Goal: Information Seeking & Learning: Find specific fact

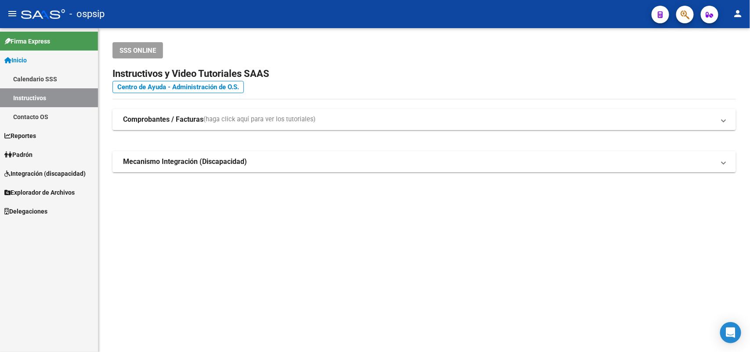
drag, startPoint x: 595, startPoint y: 1, endPoint x: 305, endPoint y: 247, distance: 379.1
click at [305, 247] on mat-sidenav-content "SSS ONLINE Instructivos y Video Tutoriales SAAS Centro de Ayuda - Administració…" at bounding box center [424, 190] width 652 height 324
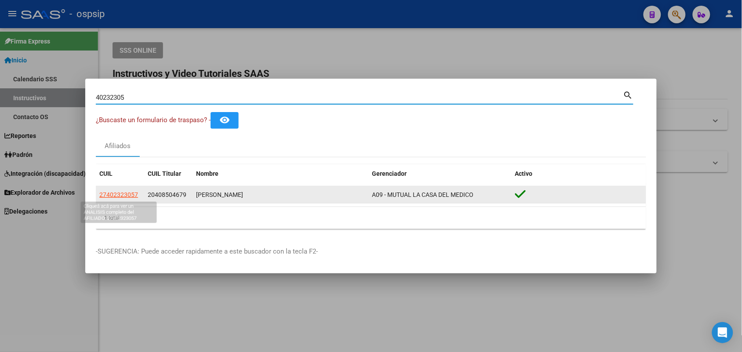
click at [109, 194] on span "27402323057" at bounding box center [118, 194] width 39 height 7
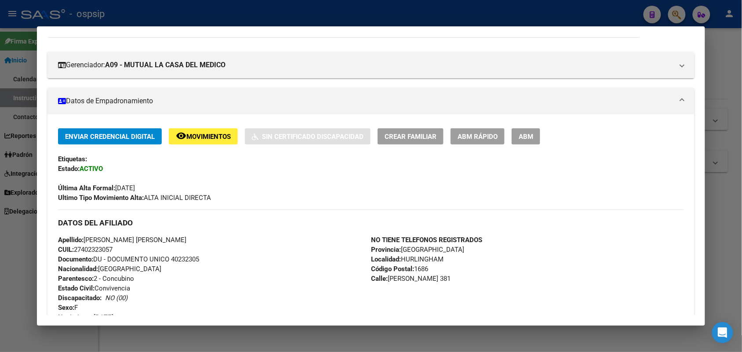
scroll to position [110, 0]
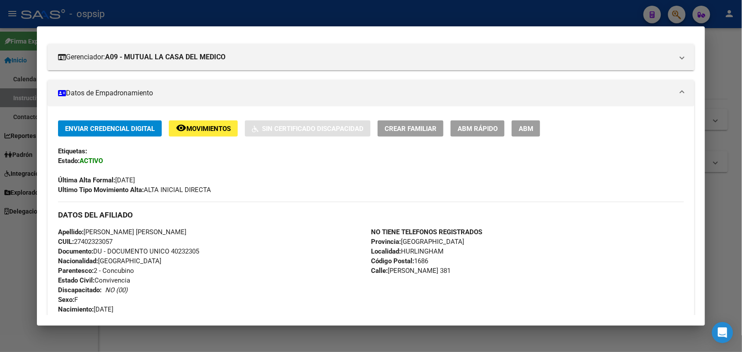
click at [190, 248] on span "Documento: DU - DOCUMENTO UNICO 40232305" at bounding box center [128, 251] width 141 height 8
copy span "40232305"
click at [233, 221] on div "DATOS DEL AFILIADO" at bounding box center [370, 214] width 625 height 25
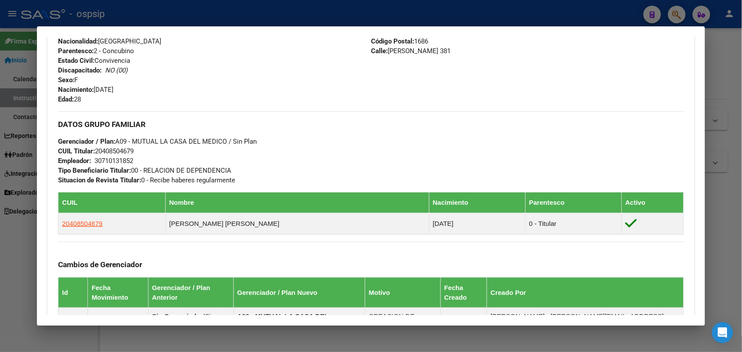
scroll to position [489, 0]
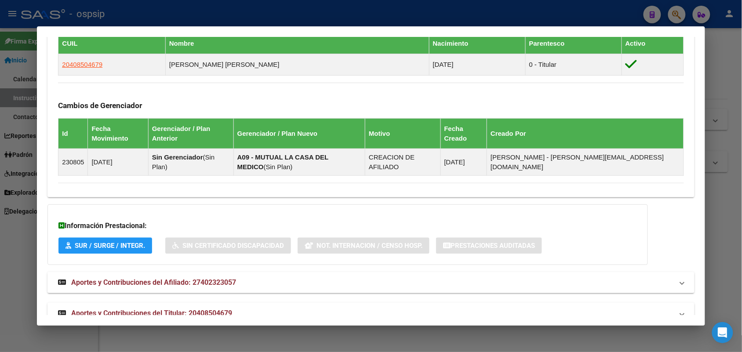
click at [0, 214] on div at bounding box center [371, 176] width 742 height 352
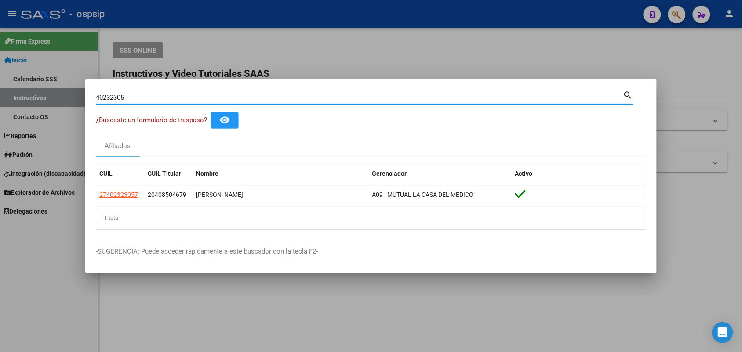
click at [163, 97] on input "40232305" at bounding box center [359, 98] width 527 height 8
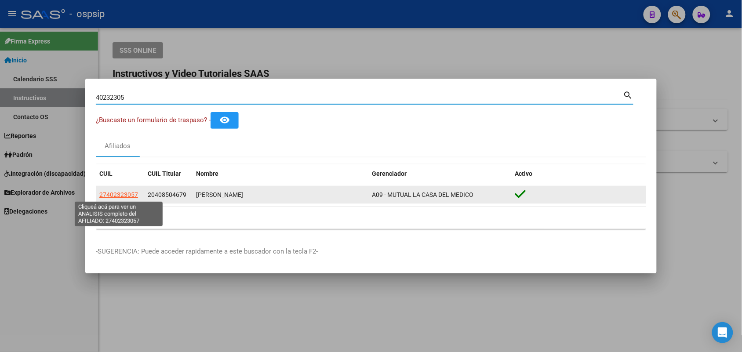
click at [120, 196] on span "27402323057" at bounding box center [118, 194] width 39 height 7
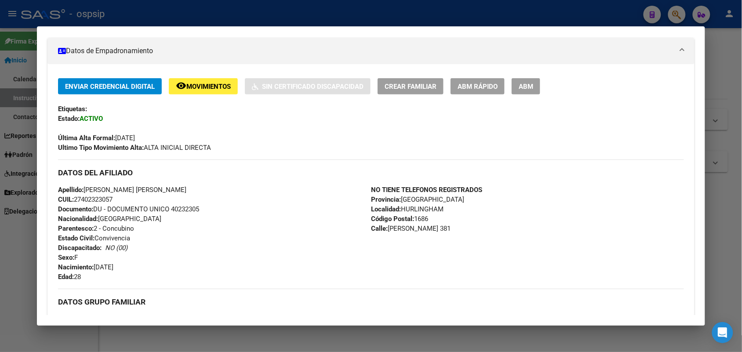
scroll to position [275, 0]
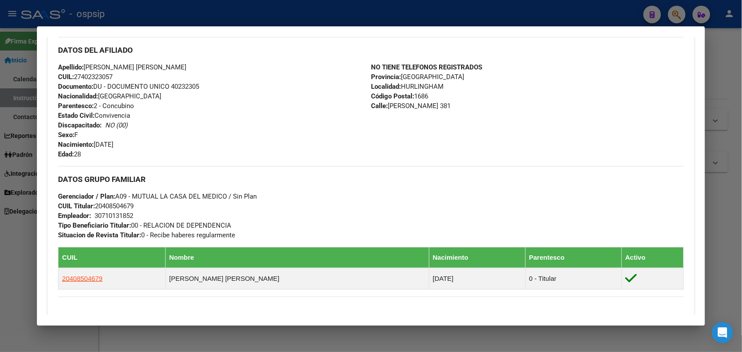
click at [185, 87] on span "Documento: DU - DOCUMENTO UNICO 40232305" at bounding box center [128, 87] width 141 height 8
copy span "40232305"
click at [192, 96] on div "Apellido: NADIA AYMARA MORIELLI CUIL: 27402323057 Documento: DU - DOCUMENTO UNI…" at bounding box center [214, 110] width 313 height 97
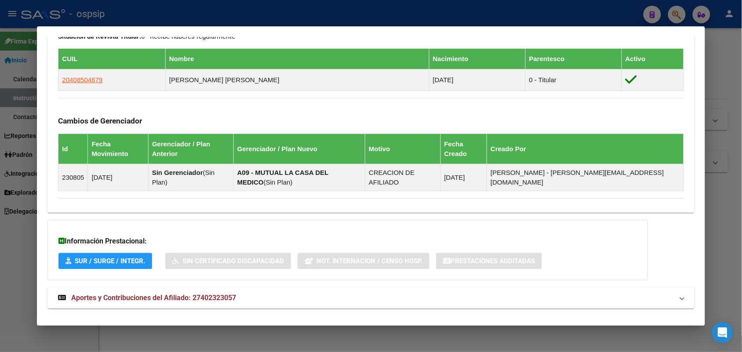
scroll to position [489, 0]
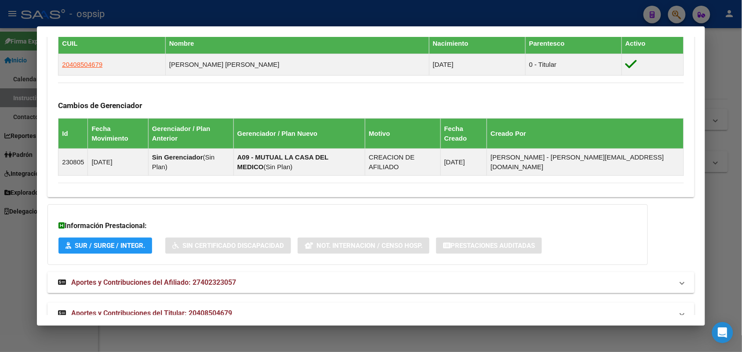
drag, startPoint x: 225, startPoint y: 188, endPoint x: 210, endPoint y: 188, distance: 15.4
click at [210, 204] on div "Información Prestacional: SUR / SURGE / INTEGR. Sin Certificado Discapacidad No…" at bounding box center [347, 234] width 600 height 61
click at [178, 281] on mat-expansion-panel-header "Aportes y Contribuciones del Titular: 20408504679" at bounding box center [370, 313] width 646 height 21
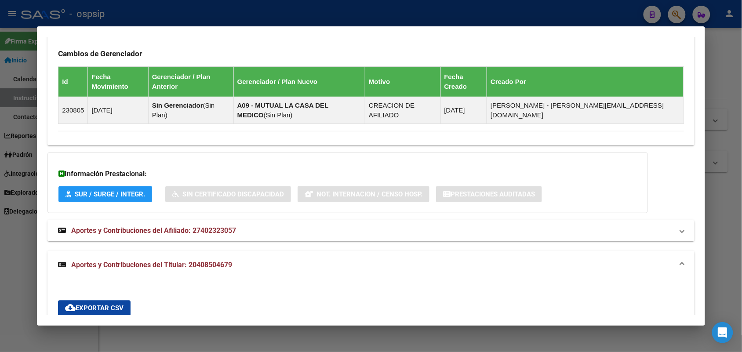
scroll to position [705, 0]
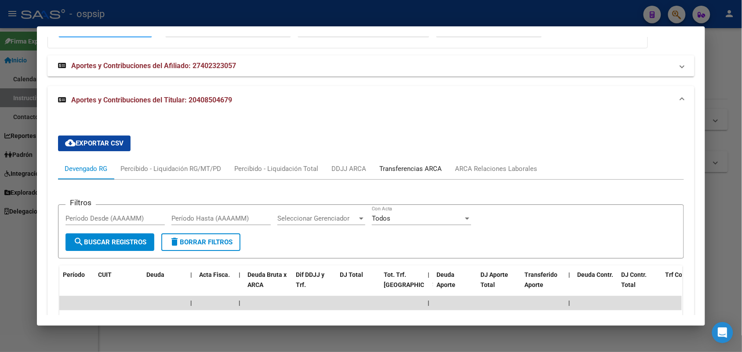
click at [396, 164] on div "Transferencias ARCA" at bounding box center [410, 169] width 62 height 10
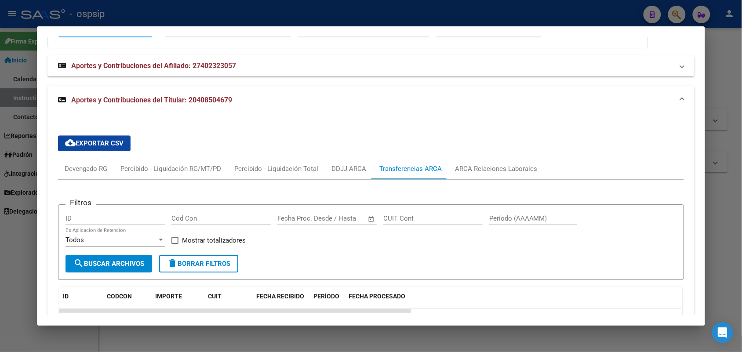
drag, startPoint x: 526, startPoint y: 179, endPoint x: 519, endPoint y: 181, distance: 6.8
drag, startPoint x: 519, startPoint y: 181, endPoint x: 439, endPoint y: 277, distance: 125.4
click at [439, 281] on datatable-header "ID CODCON IMPORTE CUIT FECHA RECIBIDO PERÍODO FECHA PROCESADO" at bounding box center [370, 298] width 622 height 22
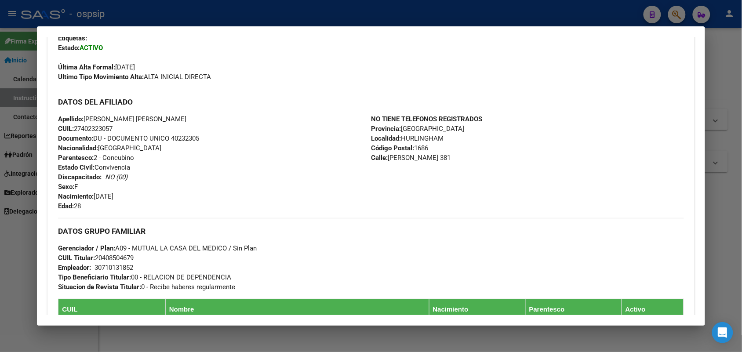
scroll to position [222, 0]
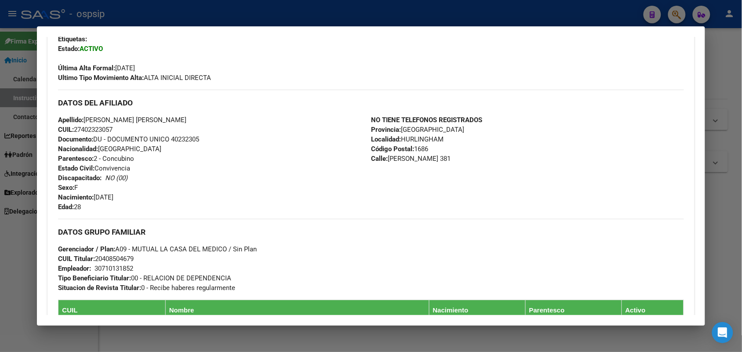
click at [177, 141] on span "Documento: DU - DOCUMENTO UNICO 40232305" at bounding box center [128, 139] width 141 height 8
copy span "40232305"
click at [0, 275] on div at bounding box center [371, 176] width 742 height 352
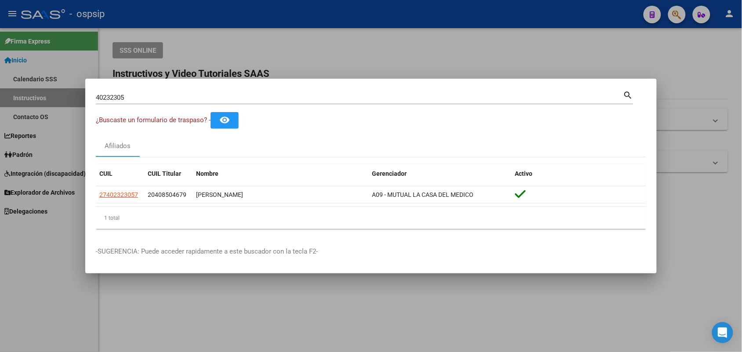
click at [178, 98] on input "40232305" at bounding box center [359, 98] width 527 height 8
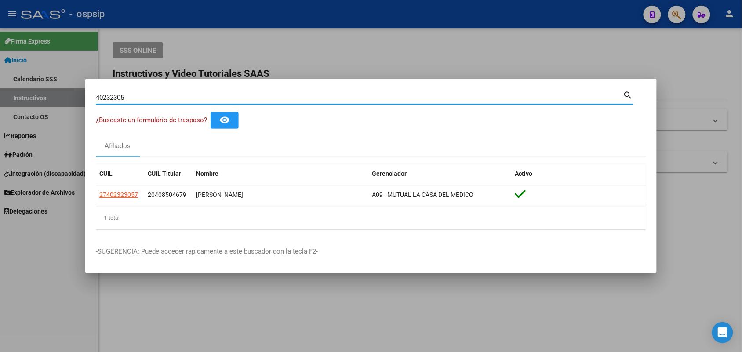
paste input "evhe2018@gmail.com"
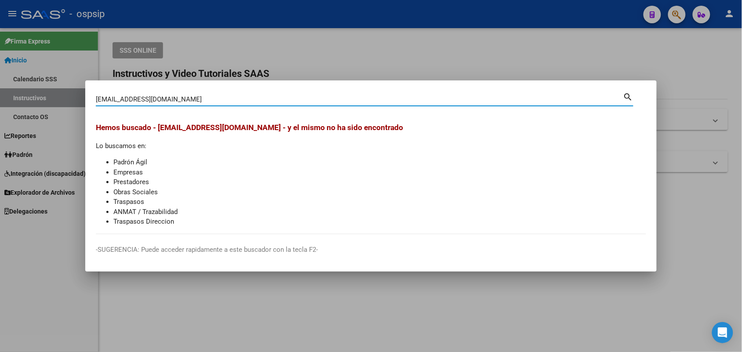
click at [135, 97] on input "evhe2018@gmail.com" at bounding box center [359, 99] width 527 height 8
type input "38422061"
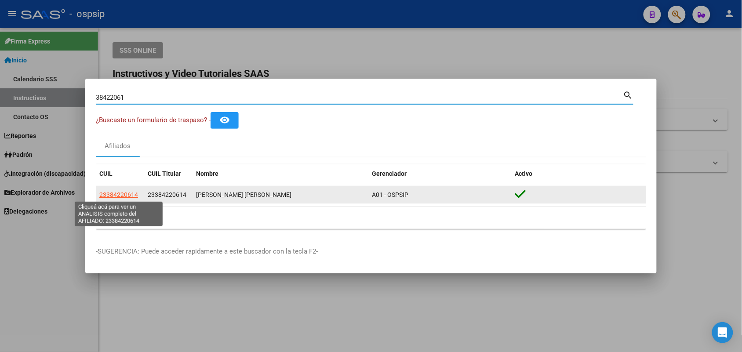
click at [121, 198] on span "23384220614" at bounding box center [118, 194] width 39 height 7
type textarea "23384220614"
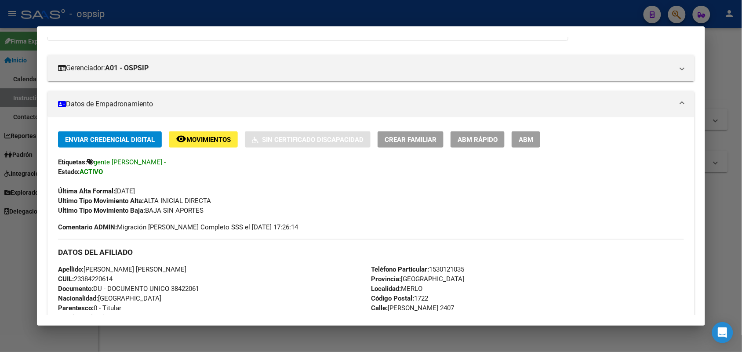
scroll to position [220, 0]
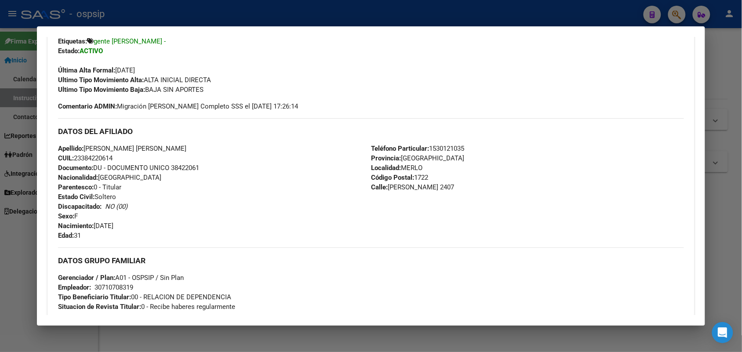
click at [188, 171] on span "Documento: DU - DOCUMENTO UNICO 38422061" at bounding box center [128, 168] width 141 height 8
copy span "38422061"
click at [0, 221] on div at bounding box center [371, 176] width 742 height 352
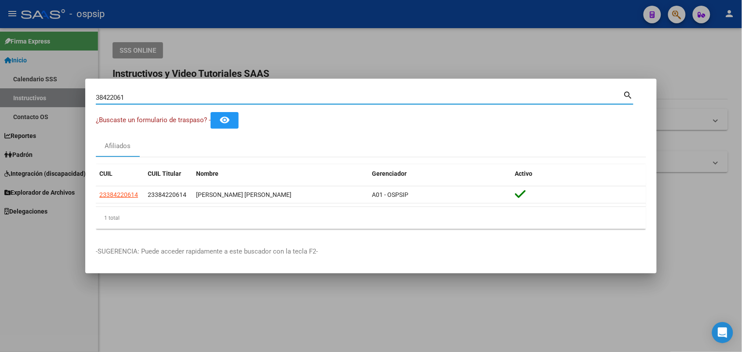
click at [232, 99] on input "38422061" at bounding box center [359, 98] width 527 height 8
paste input "49431742"
type input "49431742"
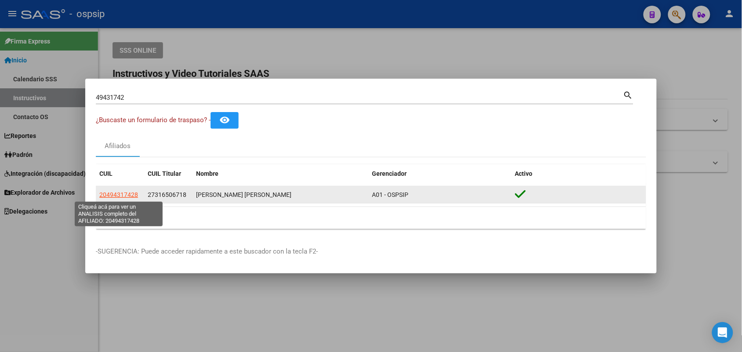
click at [123, 196] on span "20494317428" at bounding box center [118, 194] width 39 height 7
type textarea "20494317428"
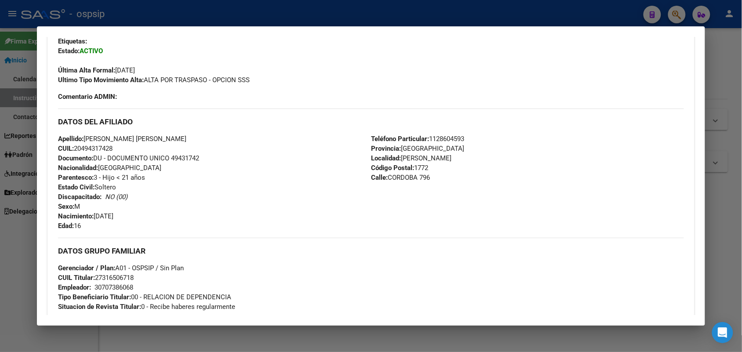
click at [181, 159] on span "Documento: DU - DOCUMENTO UNICO 49431742" at bounding box center [128, 158] width 141 height 8
copy span "49431742"
click at [197, 170] on div "Apellido: FACUNDO GABRIEL FERREYRA DIAZ CUIL: 20494317428 Documento: DU - DOCUM…" at bounding box center [214, 182] width 313 height 97
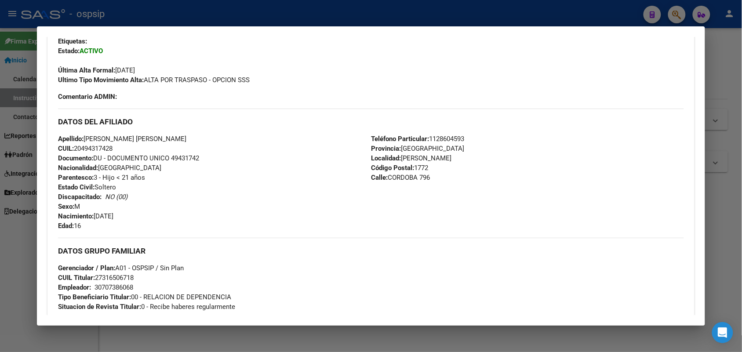
drag, startPoint x: 197, startPoint y: 170, endPoint x: 184, endPoint y: 155, distance: 20.3
click at [184, 155] on span "Documento: DU - DOCUMENTO UNICO 49431742" at bounding box center [128, 158] width 141 height 8
copy span "49431742"
click at [233, 172] on div "Apellido: FACUNDO GABRIEL FERREYRA DIAZ CUIL: 20494317428 Documento: DU - DOCUM…" at bounding box center [214, 182] width 313 height 97
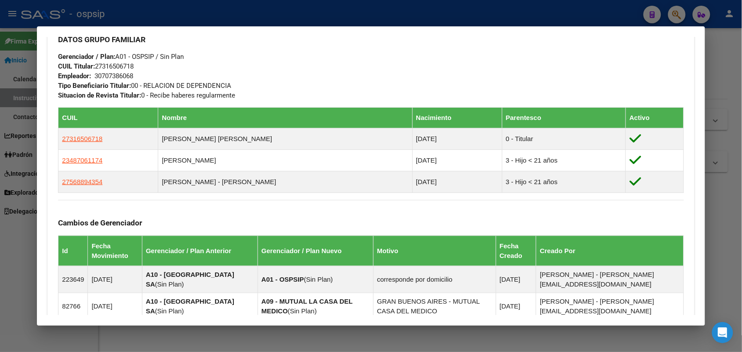
scroll to position [494, 0]
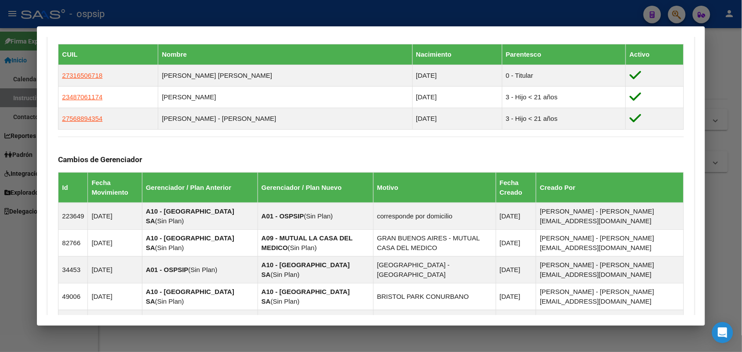
drag, startPoint x: 236, startPoint y: 144, endPoint x: 223, endPoint y: 152, distance: 15.8
click at [223, 152] on div "Cambios de Gerenciador Id Fecha Movimiento Gerenciador / Plan Anterior Gerencia…" at bounding box center [370, 250] width 625 height 227
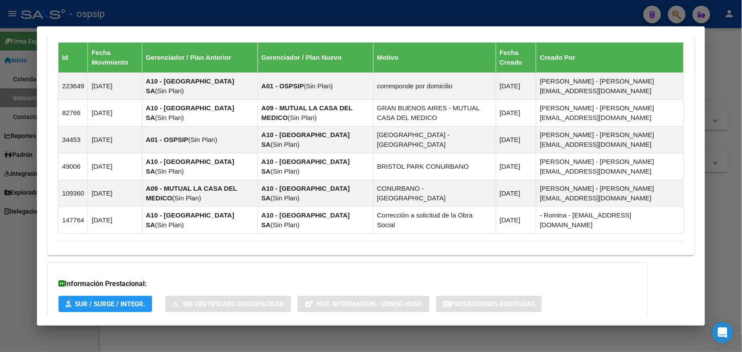
scroll to position [694, 0]
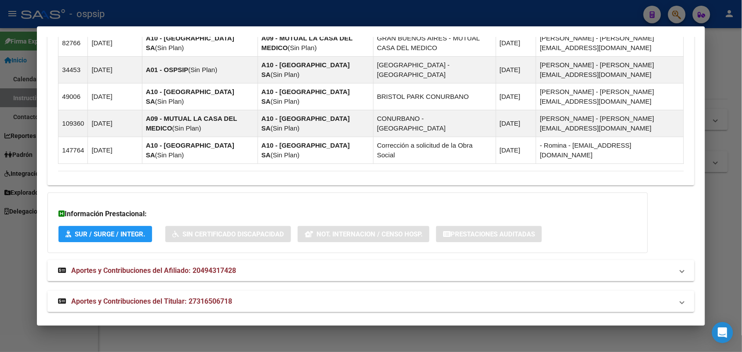
click at [193, 281] on span "Aportes y Contribuciones del Titular: 27316506718" at bounding box center [151, 301] width 161 height 8
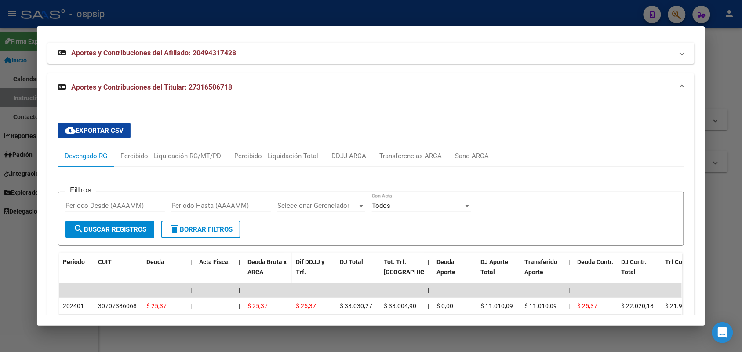
scroll to position [914, 0]
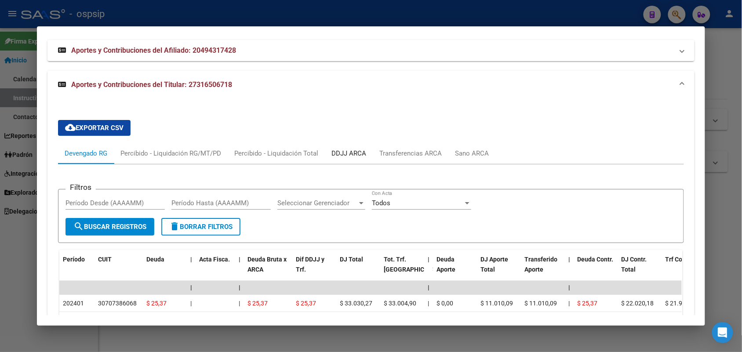
click at [341, 154] on div "DDJJ ARCA" at bounding box center [349, 153] width 48 height 21
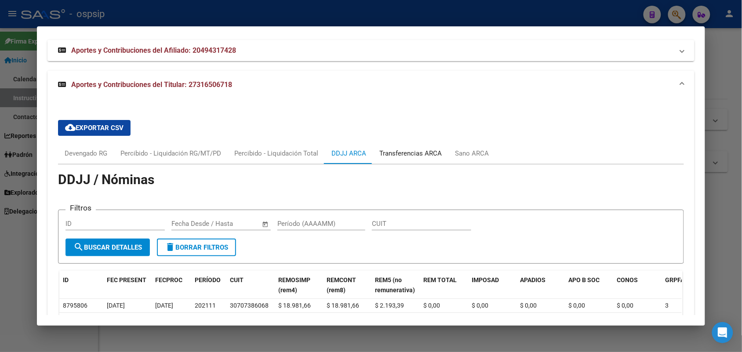
click at [400, 149] on div "Transferencias ARCA" at bounding box center [410, 154] width 62 height 10
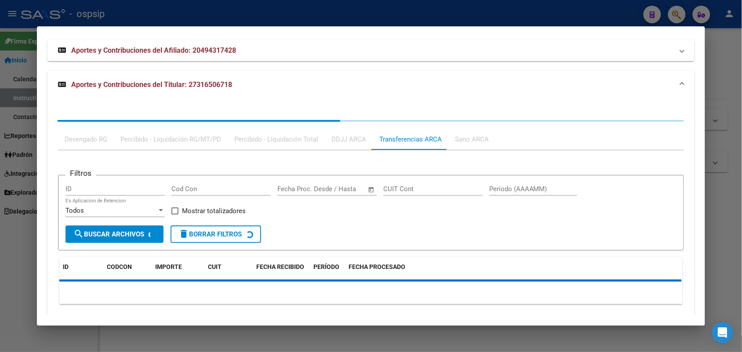
scroll to position [927, 0]
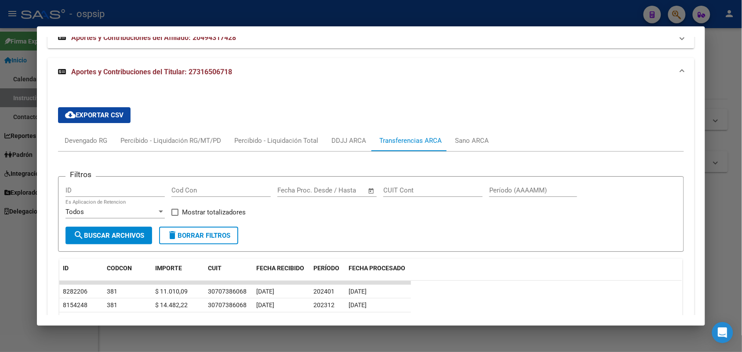
click at [0, 146] on div at bounding box center [371, 176] width 742 height 352
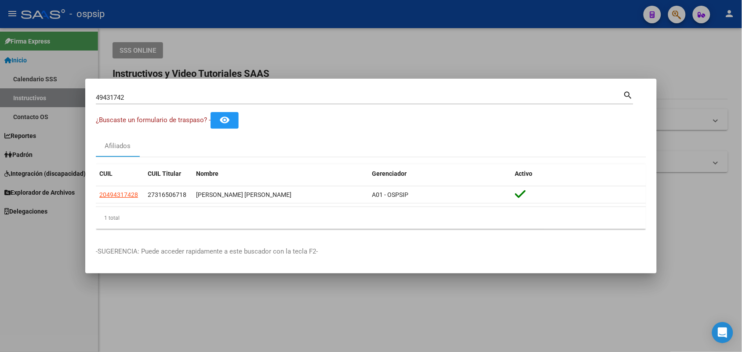
click at [127, 99] on input "49431742" at bounding box center [359, 98] width 527 height 8
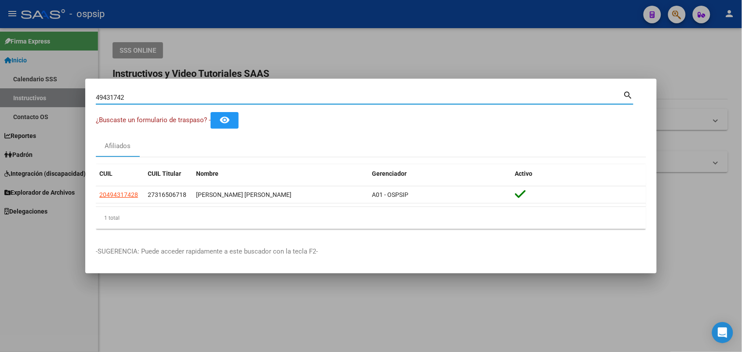
click at [127, 99] on input "49431742" at bounding box center [359, 98] width 527 height 8
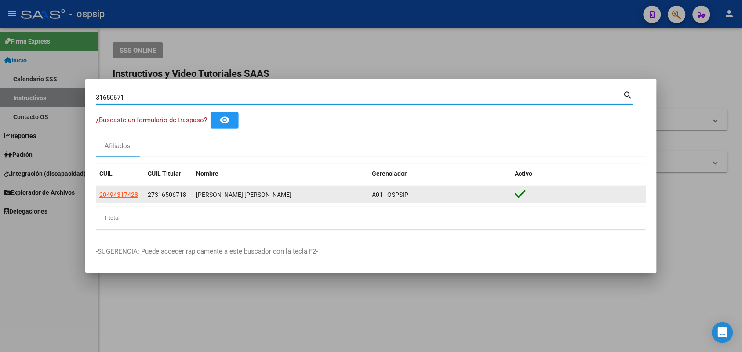
type input "31650671"
click at [133, 195] on span "27316506718" at bounding box center [118, 194] width 39 height 7
type textarea "27316506718"
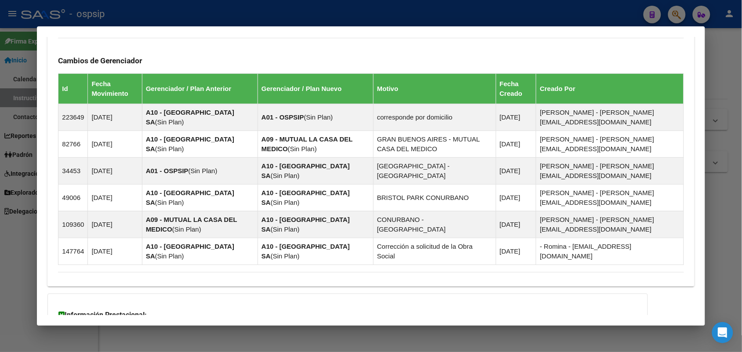
scroll to position [646, 0]
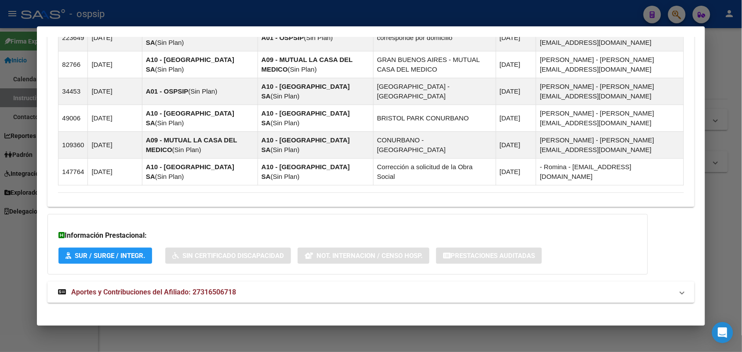
click at [134, 281] on span "Aportes y Contribuciones del Afiliado: 27316506718" at bounding box center [153, 292] width 165 height 8
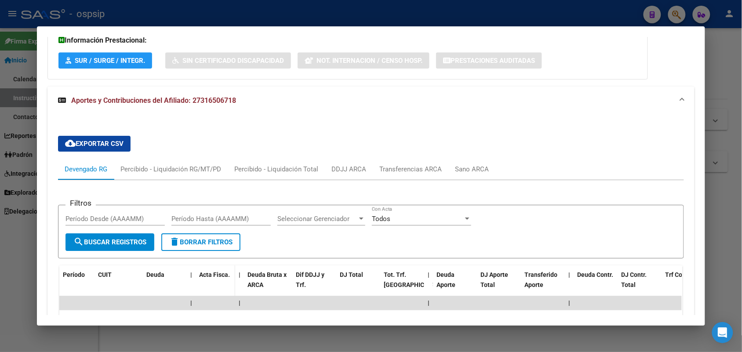
scroll to position [866, 0]
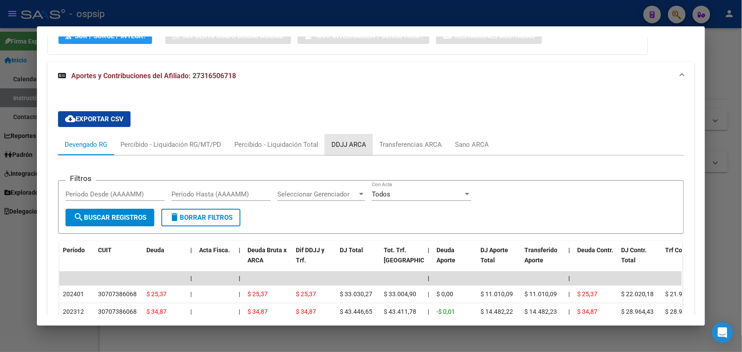
click at [347, 140] on div "DDJJ ARCA" at bounding box center [348, 145] width 35 height 10
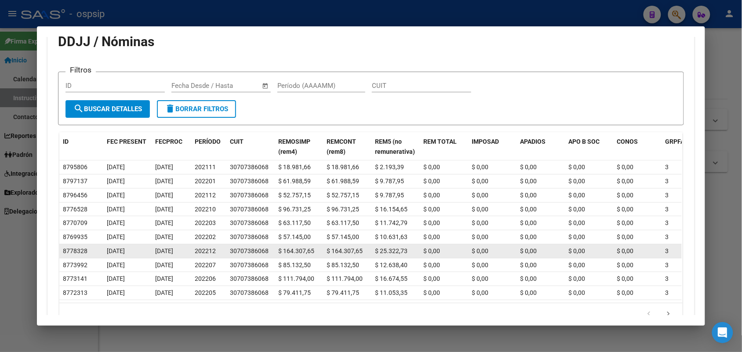
scroll to position [976, 0]
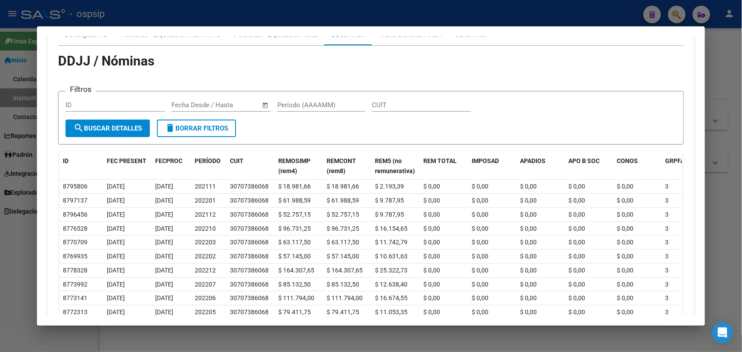
drag, startPoint x: 390, startPoint y: 124, endPoint x: 290, endPoint y: 124, distance: 100.2
click at [290, 124] on form "Filtros ID Fecha inicio – Fecha fin Fecha Desde / Hasta Período (AAAAMM) CUIT s…" at bounding box center [370, 118] width 625 height 54
drag, startPoint x: 296, startPoint y: 74, endPoint x: 198, endPoint y: 75, distance: 97.6
drag, startPoint x: 198, startPoint y: 75, endPoint x: 146, endPoint y: 59, distance: 54.5
click at [146, 59] on span "DDJJ / Nóminas" at bounding box center [106, 60] width 96 height 15
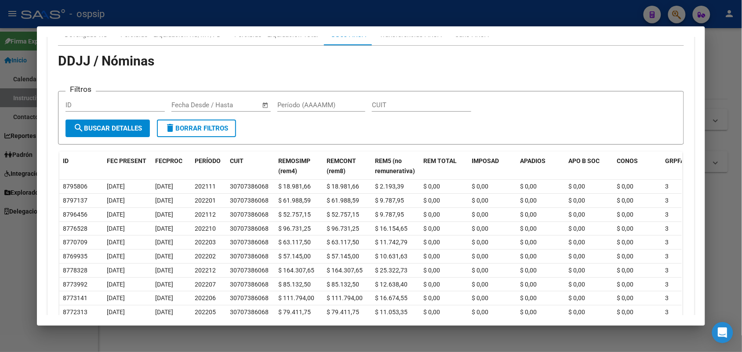
drag, startPoint x: 192, startPoint y: 66, endPoint x: 648, endPoint y: 99, distance: 457.3
drag, startPoint x: 648, startPoint y: 99, endPoint x: 312, endPoint y: 86, distance: 336.4
click at [312, 91] on form "Filtros ID Fecha inicio – Fecha fin Fecha Desde / Hasta Período (AAAAMM) CUIT s…" at bounding box center [370, 118] width 625 height 54
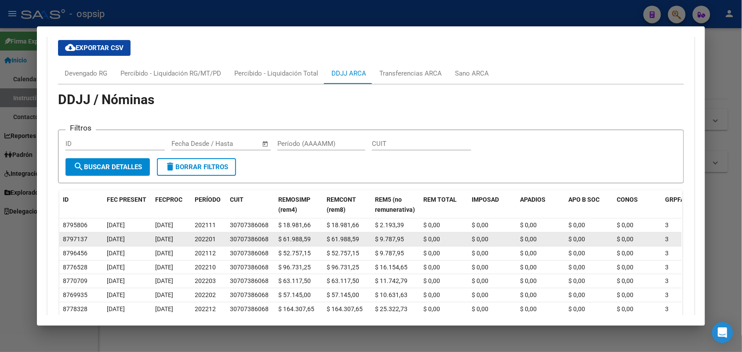
scroll to position [921, 0]
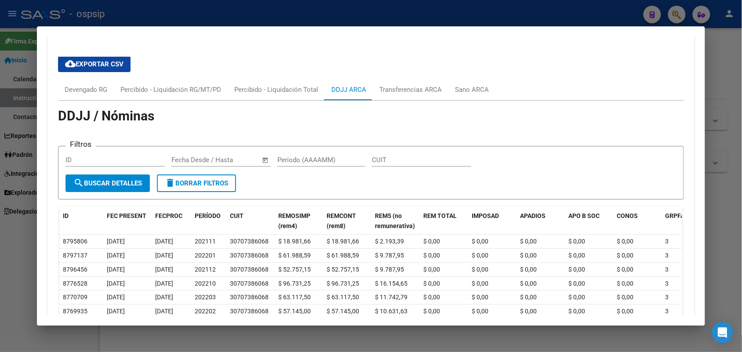
drag, startPoint x: 352, startPoint y: 82, endPoint x: 180, endPoint y: 51, distance: 174.5
click at [180, 51] on div "cloud_download Exportar CSV Devengado RG Percibido - Liquidación RG/MT/PD Perci…" at bounding box center [370, 227] width 625 height 357
drag, startPoint x: 188, startPoint y: 51, endPoint x: 143, endPoint y: 58, distance: 45.2
click at [145, 69] on div "cloud_download Exportar CSV Devengado RG Percibido - Liquidación RG/MT/PD Perci…" at bounding box center [370, 227] width 625 height 357
drag, startPoint x: 218, startPoint y: 43, endPoint x: 174, endPoint y: 47, distance: 43.3
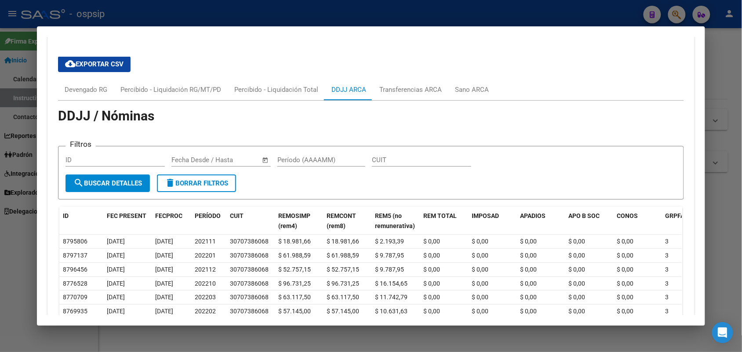
click at [174, 49] on div "cloud_download Exportar CSV Devengado RG Percibido - Liquidación RG/MT/PD Perci…" at bounding box center [370, 227] width 625 height 357
click at [0, 205] on div at bounding box center [371, 176] width 742 height 352
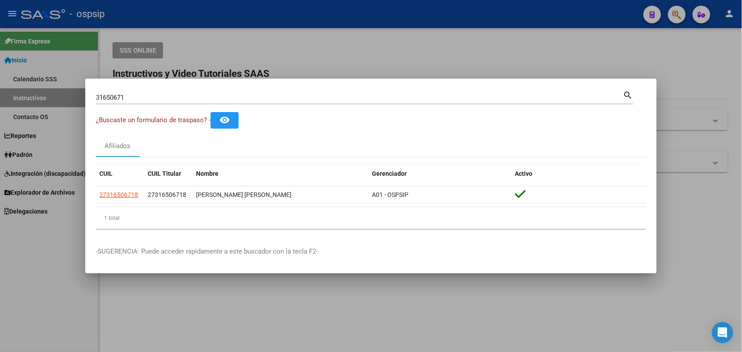
click at [166, 98] on input "31650671" at bounding box center [359, 98] width 527 height 8
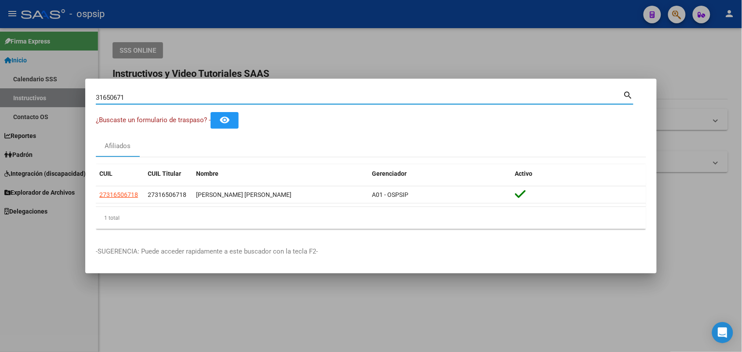
click at [166, 98] on input "31650671" at bounding box center [359, 98] width 527 height 8
paste input "570719"
type input "31570719"
click at [126, 204] on datatable-selection "20315707197 20315707197 CARDOZO JOSE DAVID A01 - OSPSIP" at bounding box center [371, 201] width 550 height 8
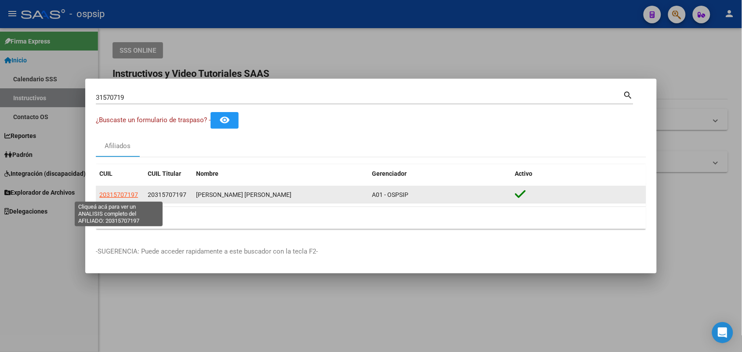
click at [125, 195] on span "20315707197" at bounding box center [118, 194] width 39 height 7
type textarea "20315707197"
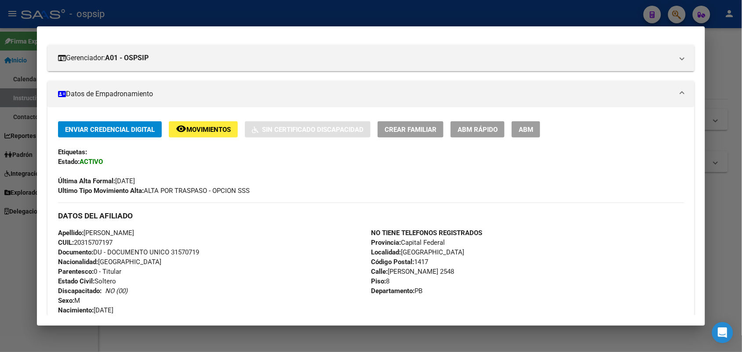
scroll to position [110, 0]
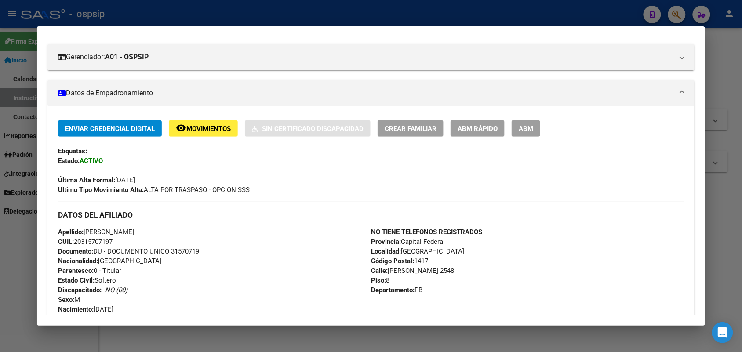
click at [173, 247] on span "Documento: DU - DOCUMENTO UNICO 31570719" at bounding box center [128, 251] width 141 height 8
copy span "31570719"
drag, startPoint x: 293, startPoint y: 206, endPoint x: 159, endPoint y: 259, distance: 144.8
click at [159, 259] on div "Apellido: JOSE DAVID CARDOZO CUIL: 20315707197 Documento: DU - DOCUMENTO UNICO …" at bounding box center [214, 275] width 313 height 97
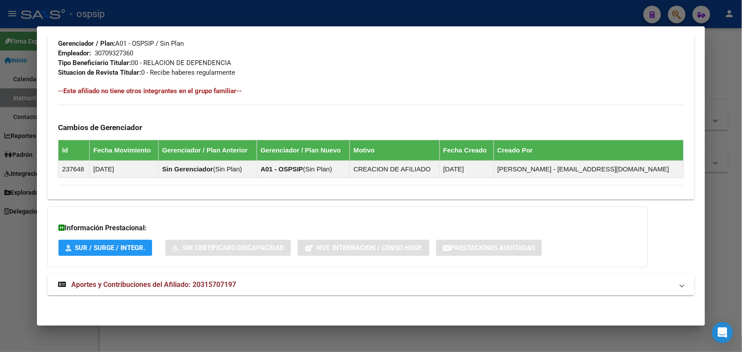
scroll to position [318, 0]
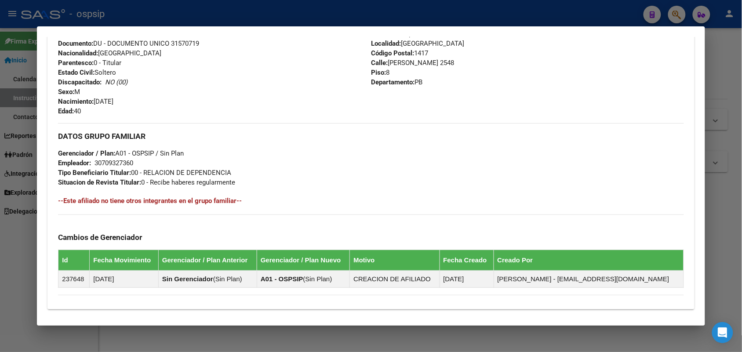
drag, startPoint x: 265, startPoint y: 82, endPoint x: 180, endPoint y: 110, distance: 89.2
click at [180, 110] on div "Apellido: JOSE DAVID CARDOZO CUIL: 20315707197 Documento: DU - DOCUMENTO UNICO …" at bounding box center [214, 67] width 313 height 97
drag, startPoint x: 128, startPoint y: 100, endPoint x: 86, endPoint y: 102, distance: 42.2
click at [86, 102] on div "Apellido: JOSE DAVID CARDOZO CUIL: 20315707197 Documento: DU - DOCUMENTO UNICO …" at bounding box center [214, 67] width 313 height 97
click at [160, 120] on div "Enviar Credencial Digital remove_red_eye Movimientos Sin Certificado Discapacid…" at bounding box center [370, 104] width 625 height 383
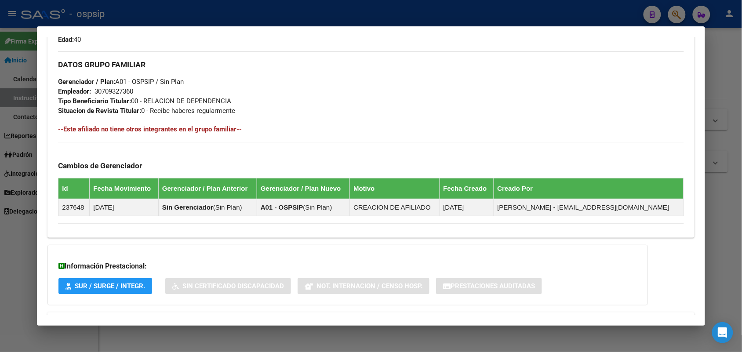
scroll to position [428, 0]
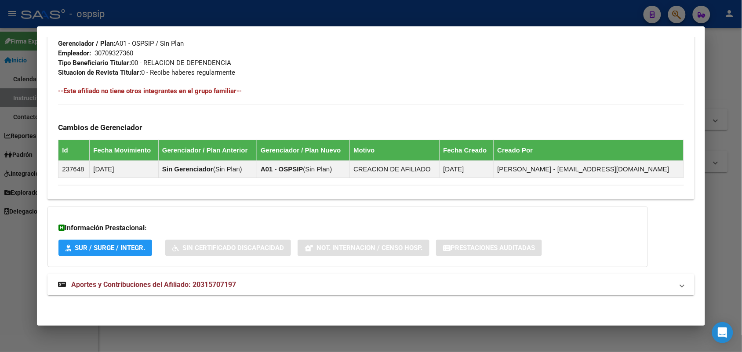
click at [179, 281] on span "Aportes y Contribuciones del Afiliado: 20315707197" at bounding box center [153, 284] width 165 height 8
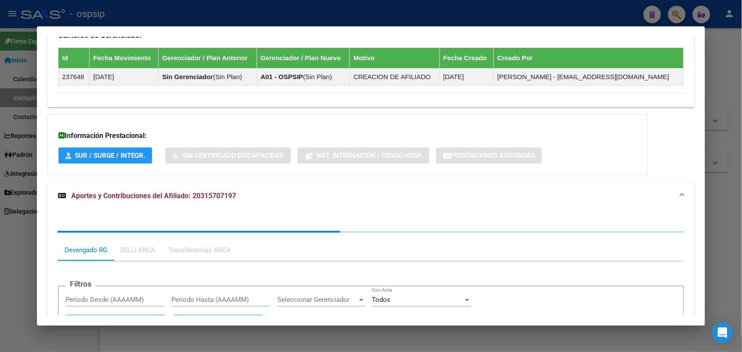
scroll to position [644, 0]
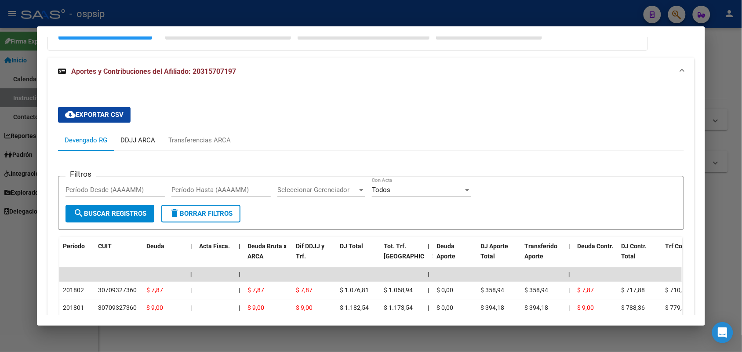
click at [137, 138] on div "DDJJ ARCA" at bounding box center [137, 140] width 35 height 10
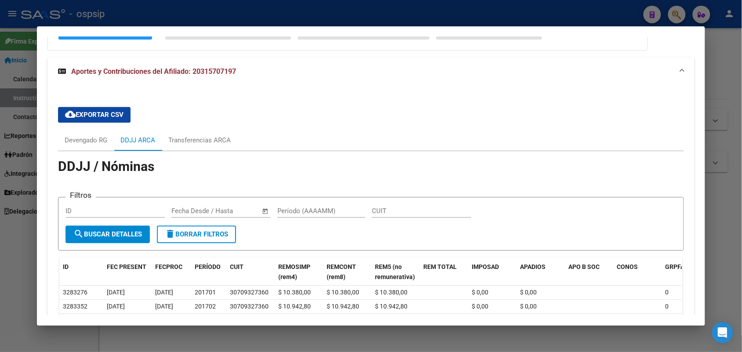
scroll to position [699, 0]
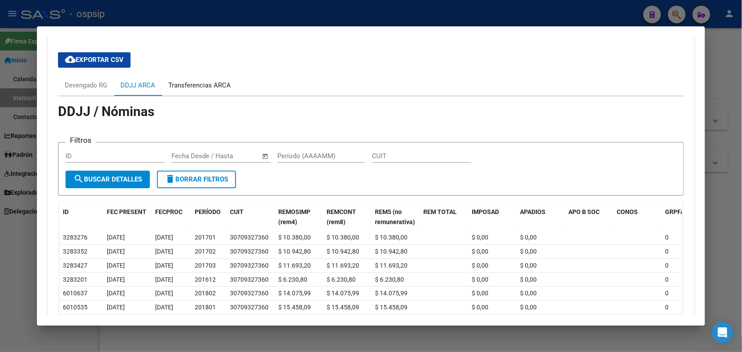
click at [190, 89] on div "Transferencias ARCA" at bounding box center [199, 85] width 62 height 10
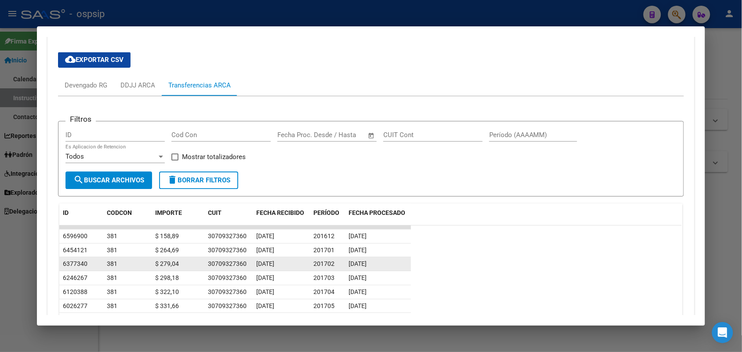
drag, startPoint x: 435, startPoint y: 240, endPoint x: 275, endPoint y: 267, distance: 162.2
click at [274, 267] on span "08/03/2017" at bounding box center [265, 263] width 18 height 7
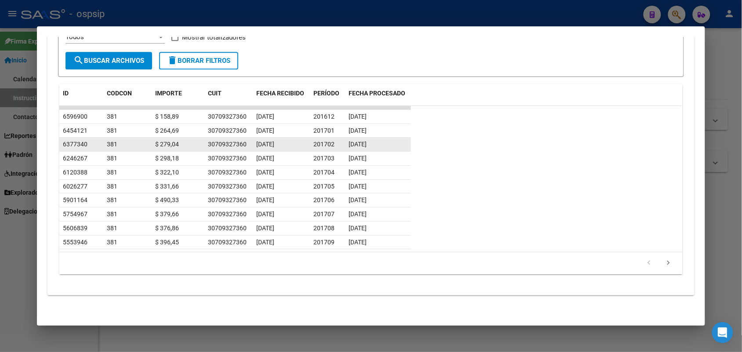
scroll to position [655, 0]
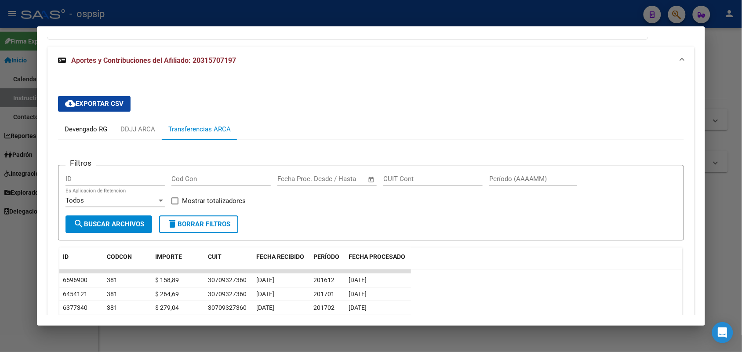
click at [92, 127] on div "Devengado RG" at bounding box center [86, 129] width 43 height 10
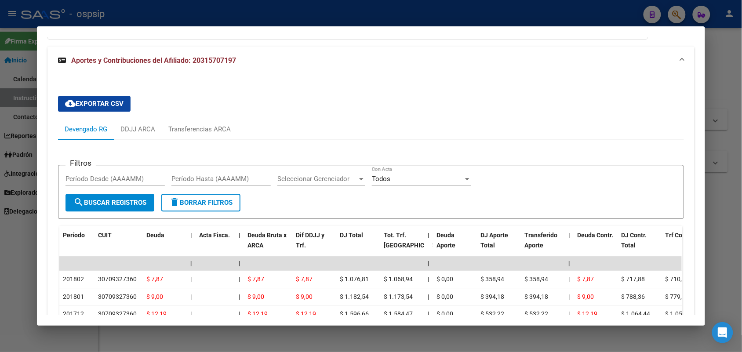
click at [145, 118] on div "cloud_download Exportar CSV Devengado RG DDJJ ARCA Transferencias ARCA Filtros …" at bounding box center [370, 283] width 625 height 388
click at [139, 131] on div "DDJJ ARCA" at bounding box center [137, 129] width 35 height 10
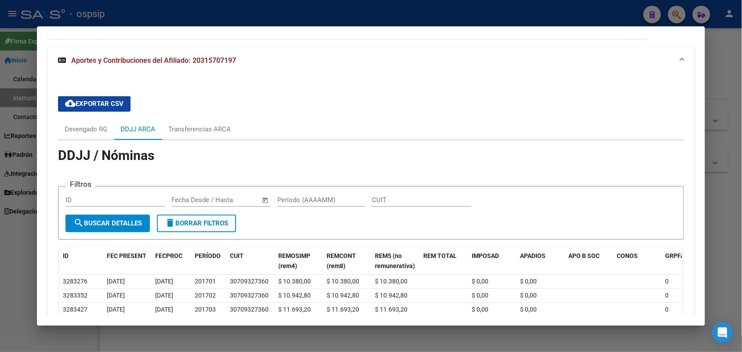
click at [65, 112] on div "cloud_download Exportar CSV Devengado RG DDJJ ARCA Transferencias ARCA DDJJ / N…" at bounding box center [370, 267] width 625 height 357
click at [65, 124] on div "Devengado RG" at bounding box center [86, 129] width 43 height 10
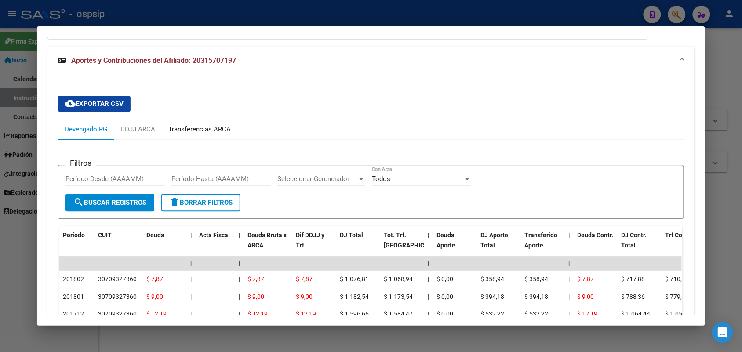
click at [185, 124] on div "Transferencias ARCA" at bounding box center [200, 129] width 76 height 21
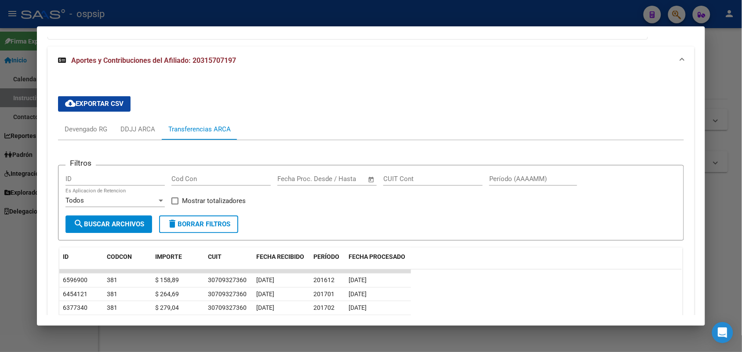
drag, startPoint x: 336, startPoint y: 212, endPoint x: 286, endPoint y: 218, distance: 51.0
click at [286, 218] on form "Filtros ID Cod Con Fecha inicio – Fecha fin Fecha Proc. Desde / Hasta CUIT Cont…" at bounding box center [370, 203] width 625 height 76
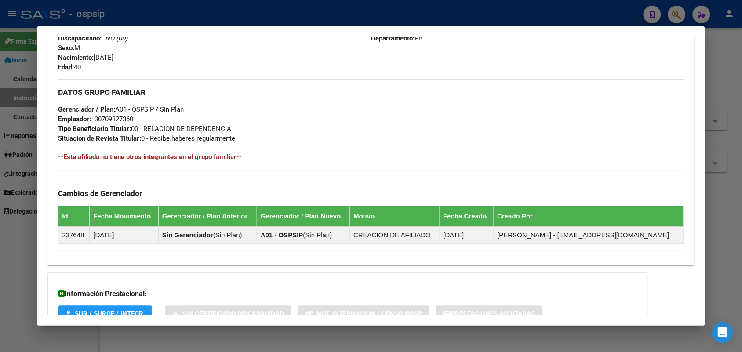
scroll to position [326, 0]
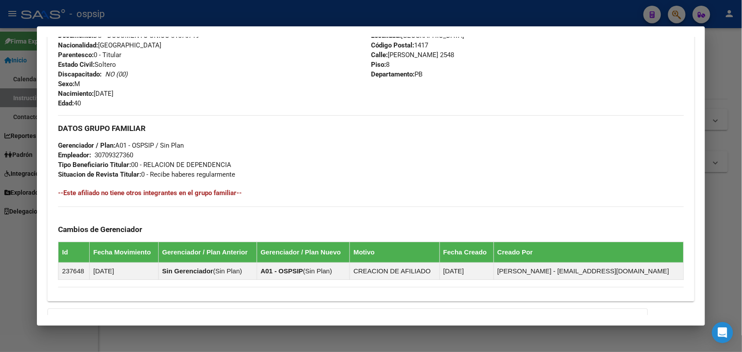
drag, startPoint x: 269, startPoint y: 218, endPoint x: 236, endPoint y: 222, distance: 33.1
click at [184, 209] on div "Cambios de Gerenciador Id Fecha Movimiento Gerenciador / Plan Anterior Gerencia…" at bounding box center [370, 243] width 625 height 73
drag, startPoint x: 409, startPoint y: 176, endPoint x: 361, endPoint y: 108, distance: 83.3
drag, startPoint x: 361, startPoint y: 108, endPoint x: 316, endPoint y: 163, distance: 71.9
drag, startPoint x: 316, startPoint y: 163, endPoint x: 222, endPoint y: 208, distance: 103.2
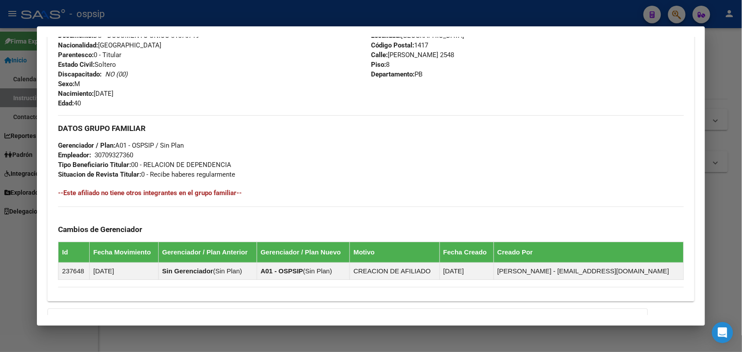
drag, startPoint x: 222, startPoint y: 208, endPoint x: 141, endPoint y: 220, distance: 82.7
click at [141, 220] on div "Cambios de Gerenciador Id Fecha Movimiento Gerenciador / Plan Anterior Gerencia…" at bounding box center [370, 243] width 625 height 73
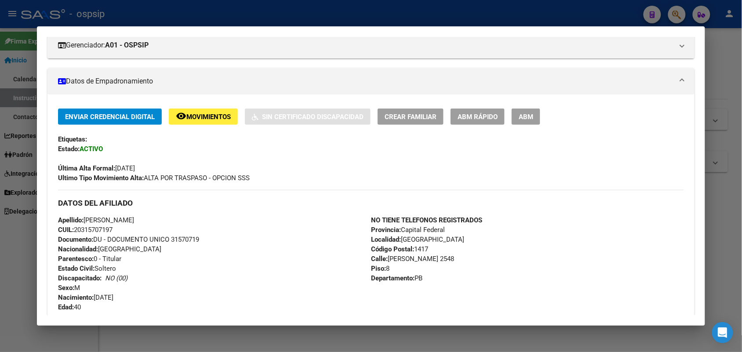
scroll to position [106, 0]
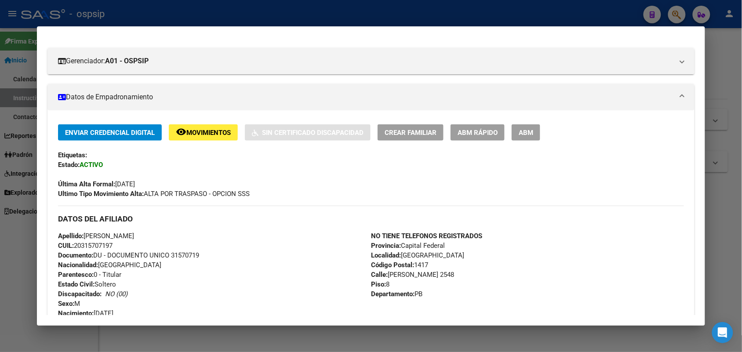
drag, startPoint x: 131, startPoint y: 211, endPoint x: 51, endPoint y: 212, distance: 79.5
click at [49, 222] on div "Enviar Credencial Digital remove_red_eye Movimientos Sin Certificado Discapacid…" at bounding box center [370, 319] width 646 height 390
drag, startPoint x: 554, startPoint y: 225, endPoint x: 272, endPoint y: 284, distance: 287.5
click at [272, 281] on div "Apellido: JOSE DAVID CARDOZO CUIL: 20315707197 Documento: DU - DOCUMENTO UNICO …" at bounding box center [214, 279] width 313 height 97
drag, startPoint x: 269, startPoint y: 284, endPoint x: 49, endPoint y: 286, distance: 220.2
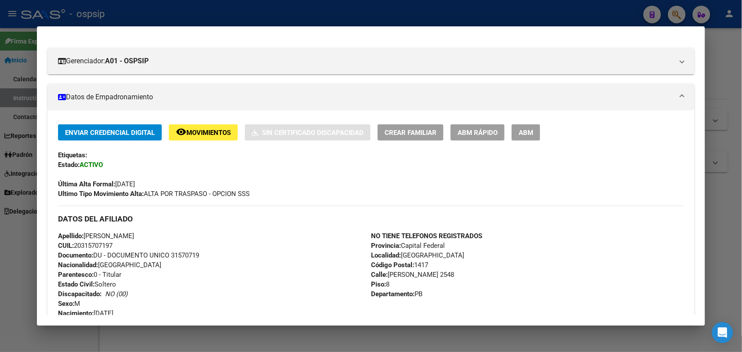
drag, startPoint x: 49, startPoint y: 286, endPoint x: 297, endPoint y: 267, distance: 248.1
click at [297, 267] on div "Apellido: JOSE DAVID CARDOZO CUIL: 20315707197 Documento: DU - DOCUMENTO UNICO …" at bounding box center [214, 279] width 313 height 97
click at [185, 256] on span "Documento: DU - DOCUMENTO UNICO 31570719" at bounding box center [128, 255] width 141 height 8
copy span "31570719"
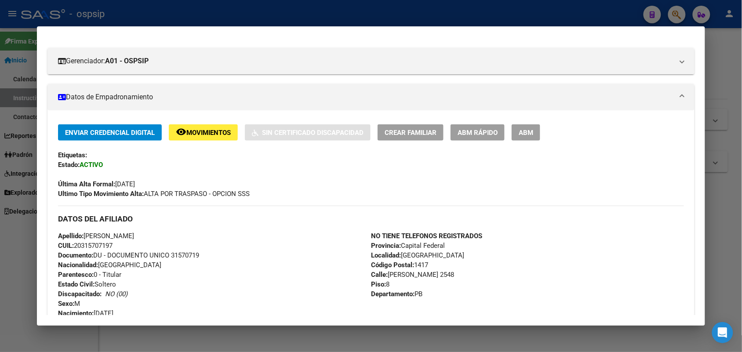
click at [209, 144] on div "Enviar Credencial Digital remove_red_eye Movimientos Sin Certificado Discapacid…" at bounding box center [370, 161] width 625 height 74
click at [30, 207] on div at bounding box center [371, 176] width 742 height 352
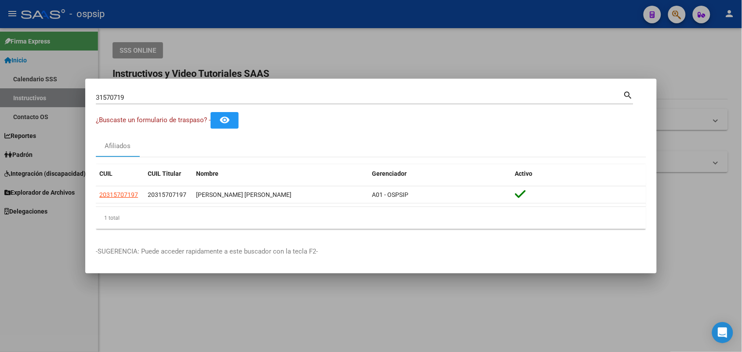
click at [105, 98] on input "31570719" at bounding box center [359, 98] width 527 height 8
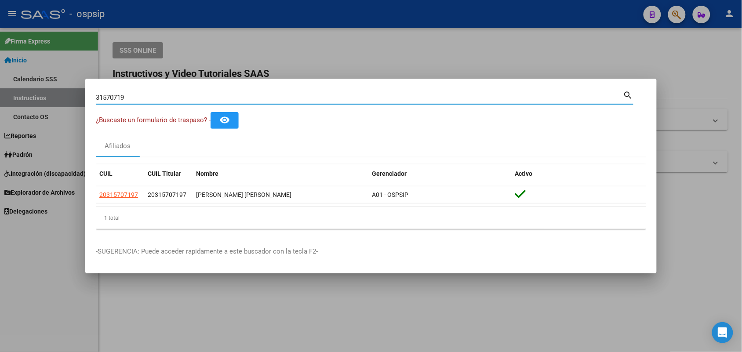
click at [105, 98] on input "31570719" at bounding box center [359, 98] width 527 height 8
paste input "59646117"
type input "59646117"
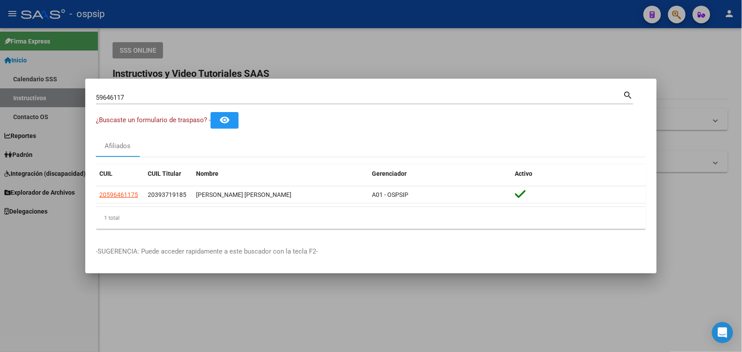
drag, startPoint x: 245, startPoint y: 255, endPoint x: 131, endPoint y: 237, distance: 116.0
click at [131, 237] on mat-dialog-container "59646117 Buscar (apellido, dni, cuil, nro traspaso, cuit, obra social) search ¿…" at bounding box center [370, 176] width 571 height 195
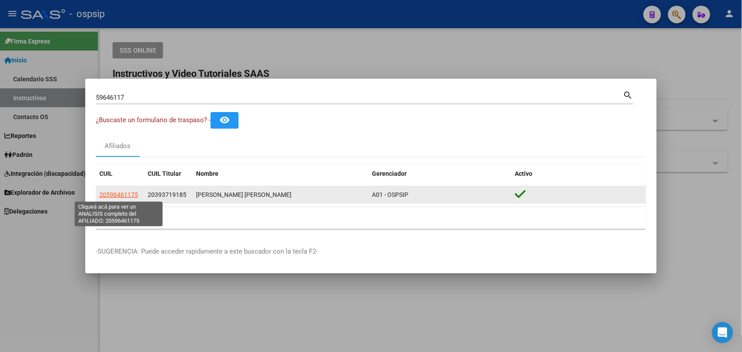
click at [107, 194] on span "20596461175" at bounding box center [118, 194] width 39 height 7
type textarea "20596461175"
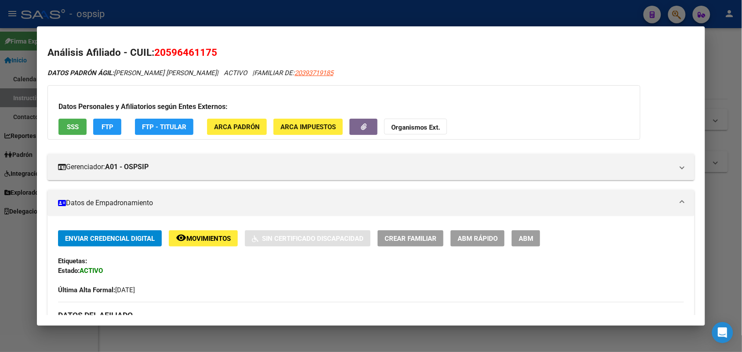
drag, startPoint x: 325, startPoint y: 51, endPoint x: 678, endPoint y: 250, distance: 405.4
drag, startPoint x: 678, startPoint y: 250, endPoint x: 44, endPoint y: 256, distance: 633.7
drag, startPoint x: 44, startPoint y: 256, endPoint x: 333, endPoint y: 282, distance: 289.5
drag, startPoint x: 333, startPoint y: 282, endPoint x: 280, endPoint y: 277, distance: 52.6
click at [280, 277] on div "Última Alta Formal: 17/07/2023" at bounding box center [370, 285] width 625 height 19
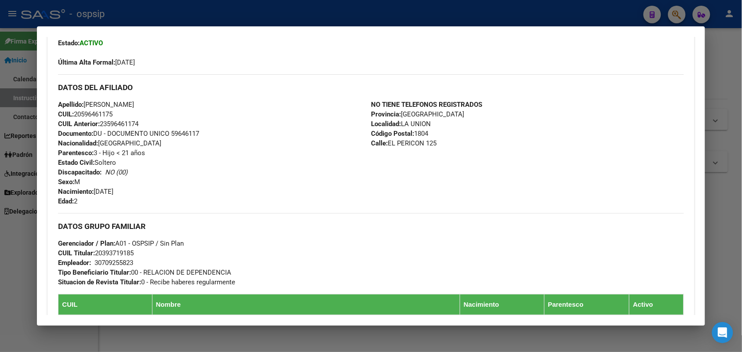
scroll to position [275, 0]
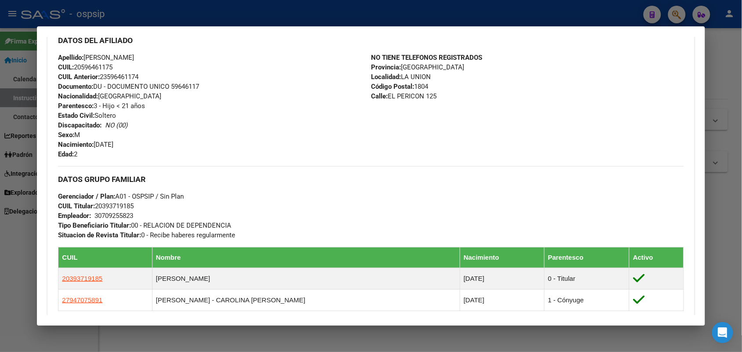
click at [178, 87] on span "Documento: DU - DOCUMENTO UNICO 59646117" at bounding box center [128, 87] width 141 height 8
copy span "59646117"
click at [199, 103] on div "Apellido: MEGHAN ELIZABETH ROLDAN CUIL: 20596461175 CUIL Anterior: 23596461174 …" at bounding box center [214, 106] width 313 height 106
drag, startPoint x: 337, startPoint y: 101, endPoint x: 138, endPoint y: 159, distance: 207.6
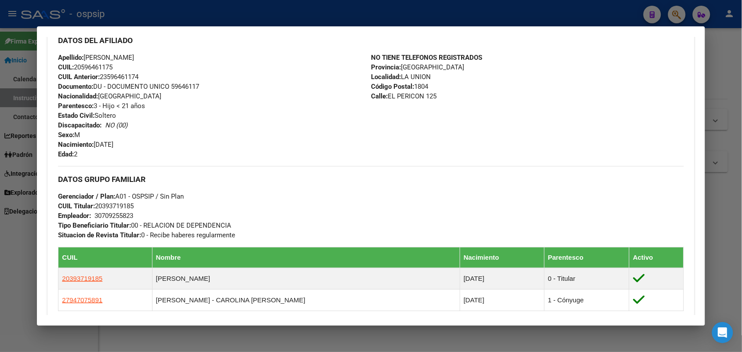
drag, startPoint x: 138, startPoint y: 159, endPoint x: 551, endPoint y: 146, distance: 413.3
drag, startPoint x: 551, startPoint y: 146, endPoint x: 324, endPoint y: 207, distance: 234.2
drag, startPoint x: 324, startPoint y: 207, endPoint x: 311, endPoint y: 149, distance: 59.5
click at [311, 149] on div "Apellido: MEGHAN ELIZABETH ROLDAN CUIL: 20596461175 CUIL Anterior: 23596461174 …" at bounding box center [214, 106] width 313 height 106
click at [304, 148] on div "Apellido: MEGHAN ELIZABETH ROLDAN CUIL: 20596461175 CUIL Anterior: 23596461174 …" at bounding box center [214, 106] width 313 height 106
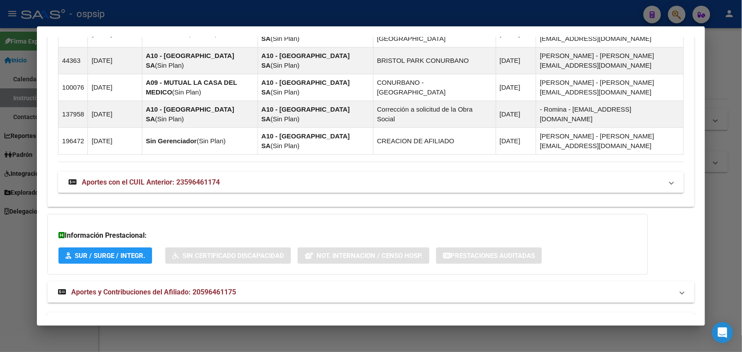
scroll to position [721, 0]
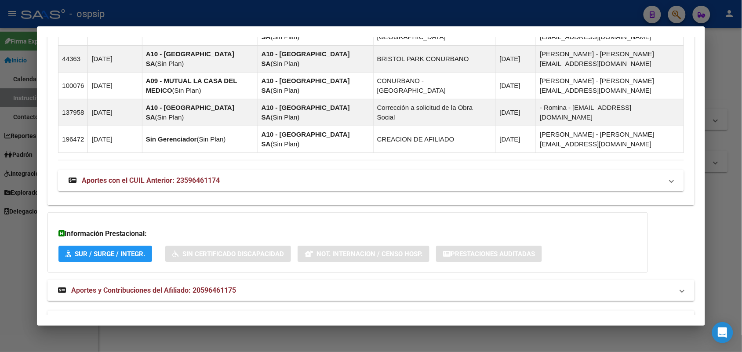
click at [151, 281] on span "Aportes y Contribuciones del Titular: 20393719185" at bounding box center [151, 321] width 161 height 8
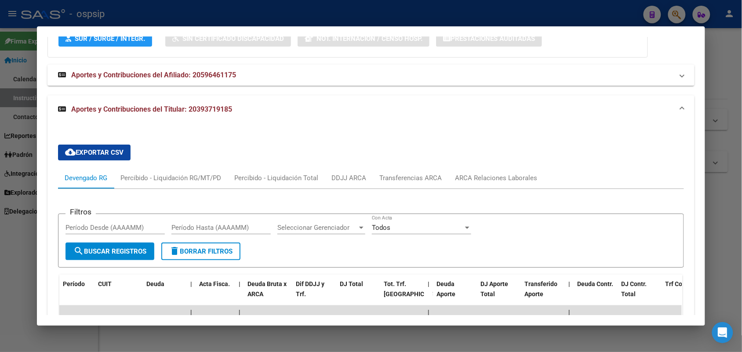
scroll to position [940, 0]
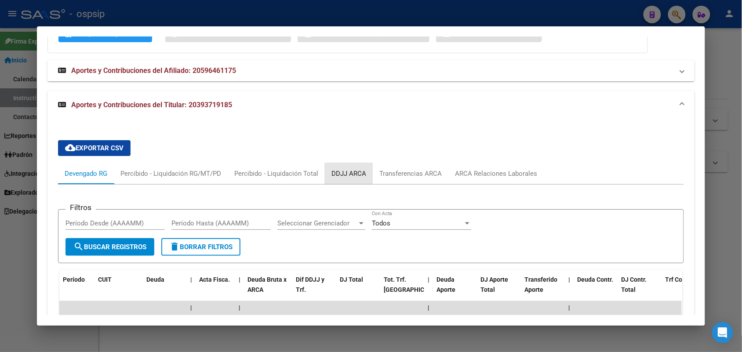
click at [344, 169] on div "DDJJ ARCA" at bounding box center [348, 174] width 35 height 10
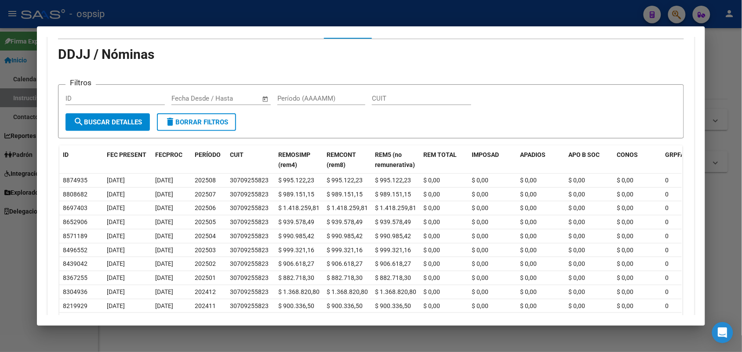
scroll to position [1105, 0]
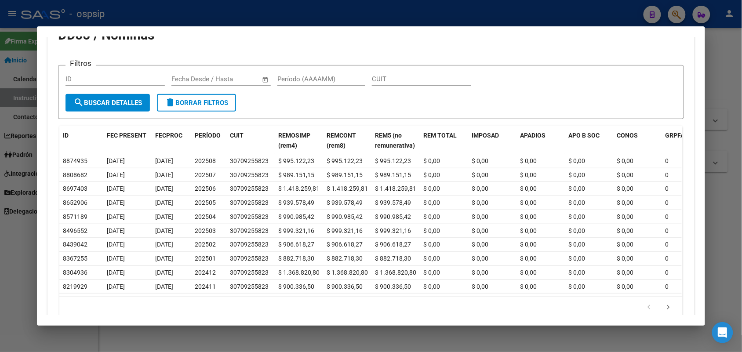
click at [37, 92] on mat-dialog-content "Análisis Afiliado - CUIL: 20596461175 DATOS PADRÓN ÁGIL: ROLDAN MEGHAN ELIZABET…" at bounding box center [371, 176] width 668 height 278
click at [0, 94] on div at bounding box center [371, 176] width 742 height 352
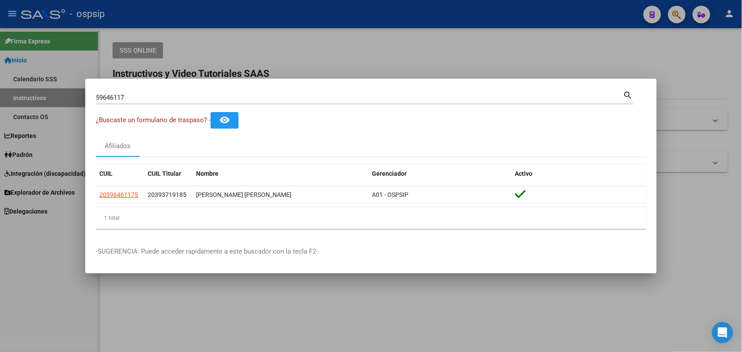
click at [110, 98] on input "59646117" at bounding box center [359, 98] width 527 height 8
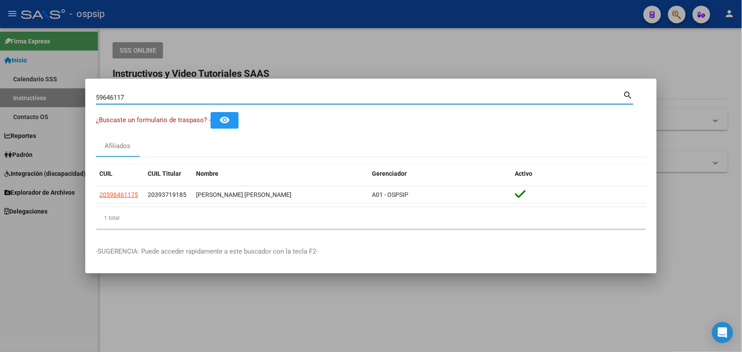
click at [110, 98] on input "59646117" at bounding box center [359, 98] width 527 height 8
paste input "33561302"
type input "33561302"
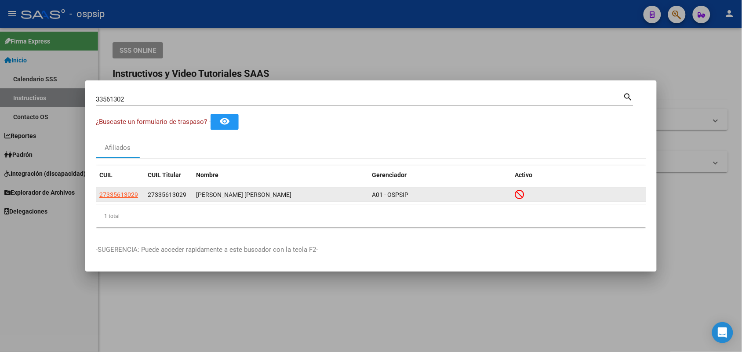
click at [522, 198] on icon at bounding box center [519, 194] width 9 height 10
click at [110, 194] on span "27335613029" at bounding box center [118, 194] width 39 height 7
type textarea "27335613029"
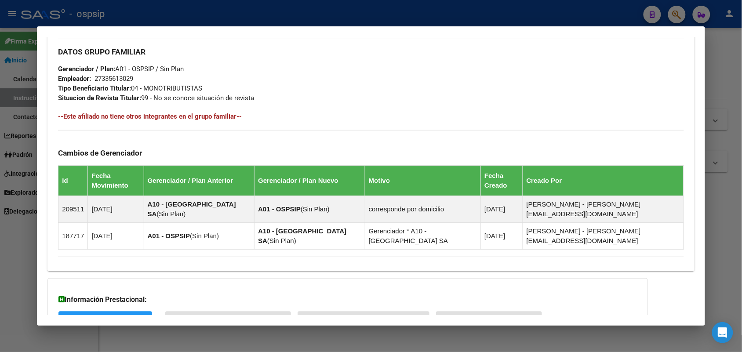
scroll to position [439, 0]
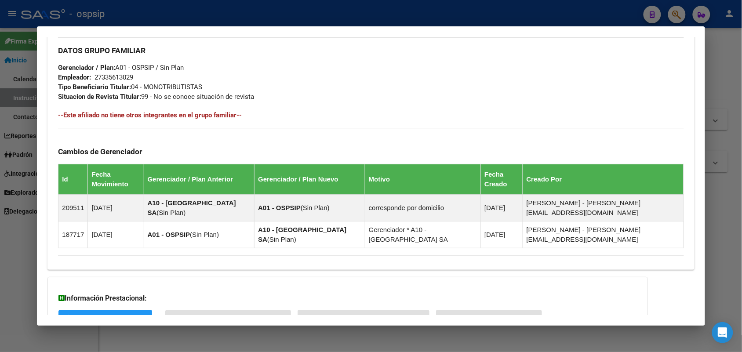
drag, startPoint x: 247, startPoint y: 259, endPoint x: 168, endPoint y: 261, distance: 78.7
click at [168, 277] on div "Información Prestacional: SUR / SURGE / INTEGR. Sin Certificado Discapacidad No…" at bounding box center [347, 307] width 600 height 61
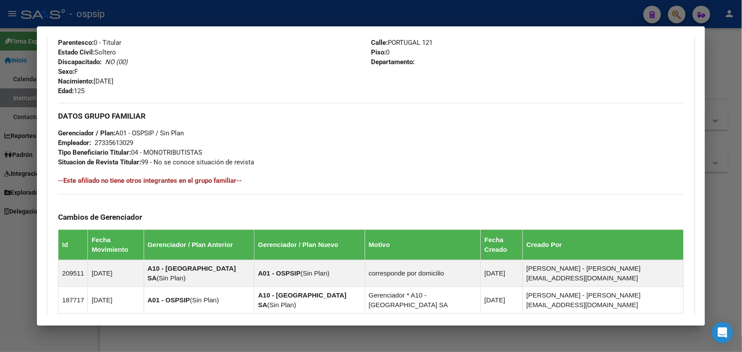
scroll to position [220, 0]
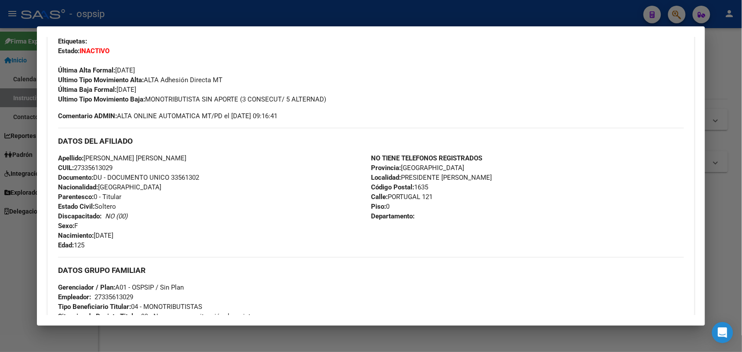
click at [189, 174] on span "Documento: DU - DOCUMENTO UNICO 33561302" at bounding box center [128, 178] width 141 height 8
drag, startPoint x: 203, startPoint y: 182, endPoint x: 160, endPoint y: 223, distance: 58.7
click at [160, 223] on div "Apellido: [PERSON_NAME]: 27335613029 Documento: DU - DOCUMENTO UNICO 33561302 N…" at bounding box center [214, 201] width 313 height 97
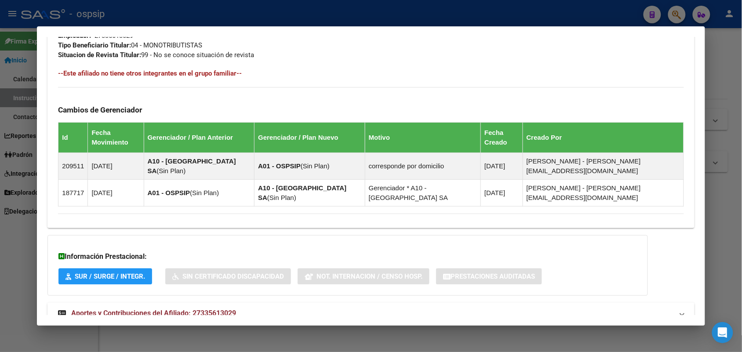
click at [139, 281] on span "Aportes y Contribuciones del Afiliado: 27335613029" at bounding box center [153, 313] width 165 height 8
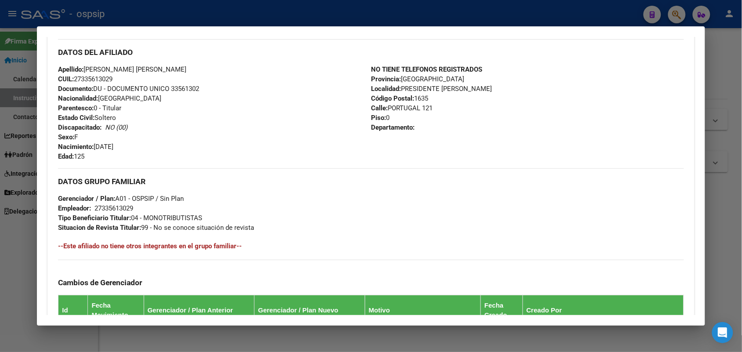
scroll to position [167, 0]
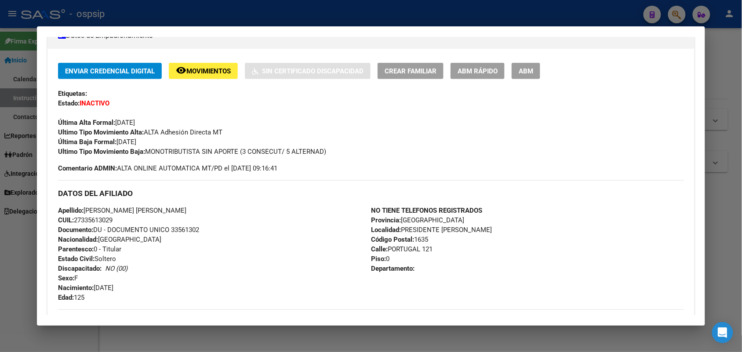
click at [0, 222] on div at bounding box center [371, 176] width 742 height 352
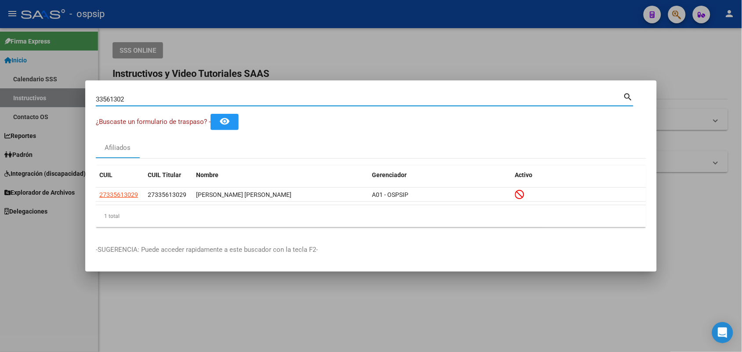
click at [146, 101] on input "33561302" at bounding box center [359, 99] width 527 height 8
type input "30038066"
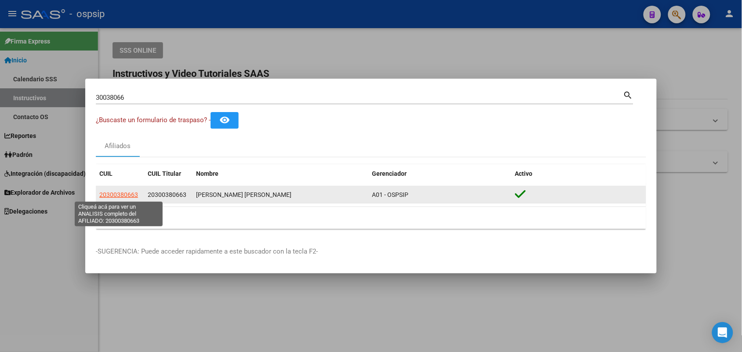
click at [126, 192] on span "20300380663" at bounding box center [118, 194] width 39 height 7
type textarea "20300380663"
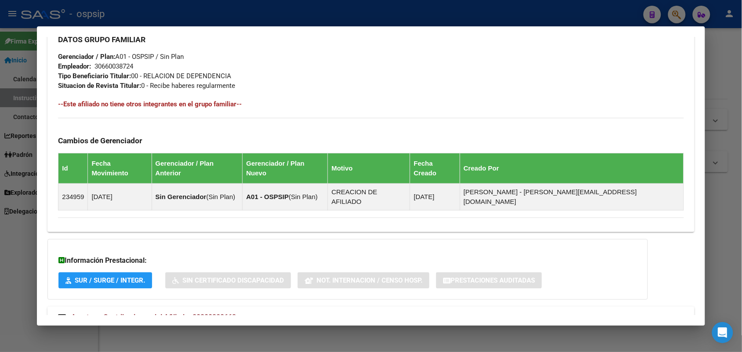
scroll to position [428, 0]
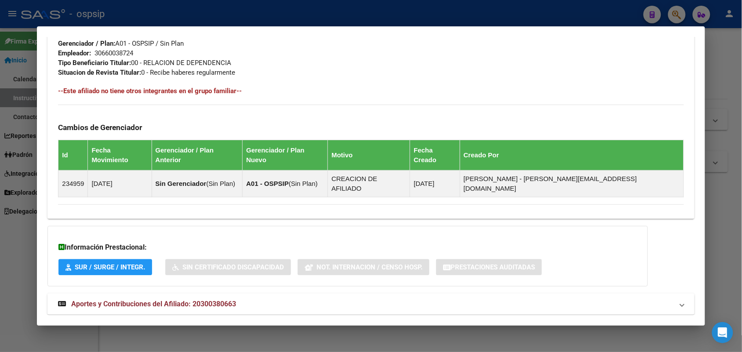
click at [122, 281] on span "Aportes y Contribuciones del Afiliado: 20300380663" at bounding box center [153, 304] width 165 height 8
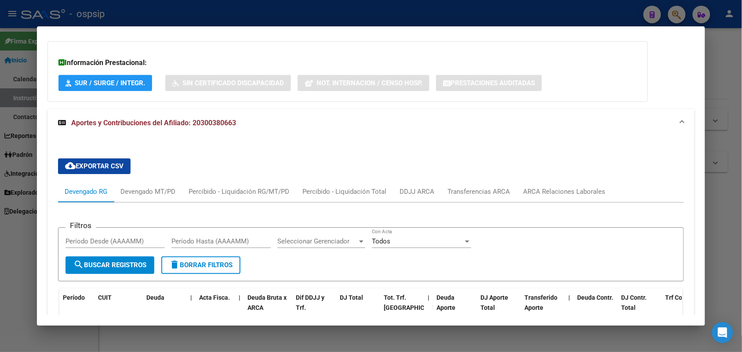
scroll to position [647, 0]
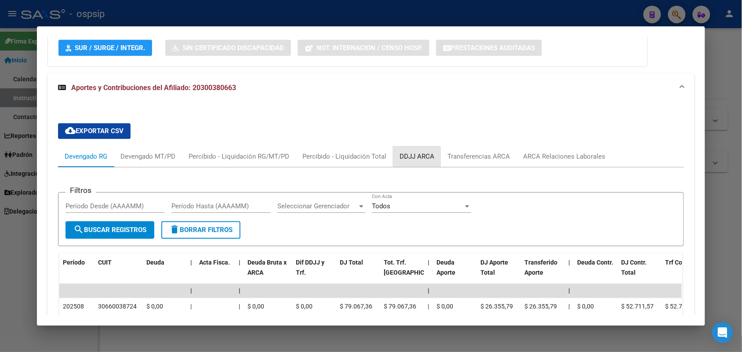
click at [416, 152] on div "DDJJ ARCA" at bounding box center [416, 157] width 35 height 10
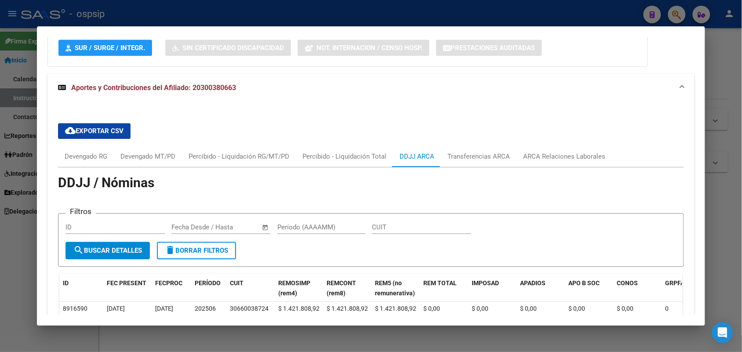
scroll to position [702, 0]
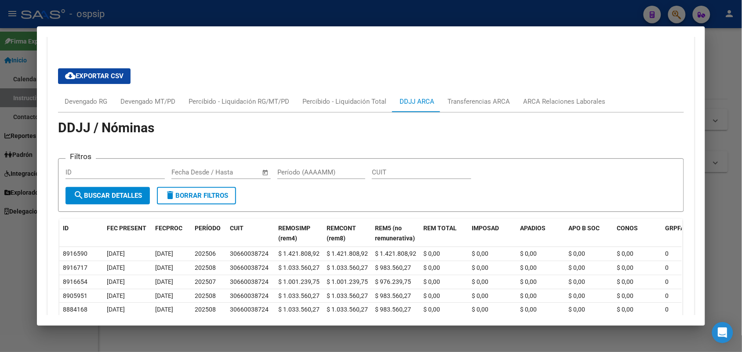
click at [0, 237] on div at bounding box center [371, 176] width 742 height 352
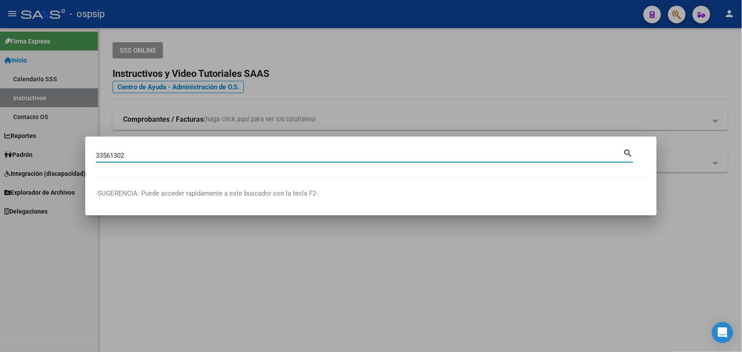
type input "33561302"
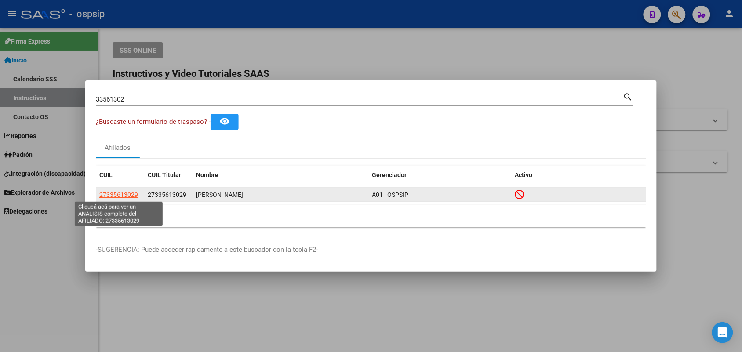
click at [107, 196] on span "27335613029" at bounding box center [118, 194] width 39 height 7
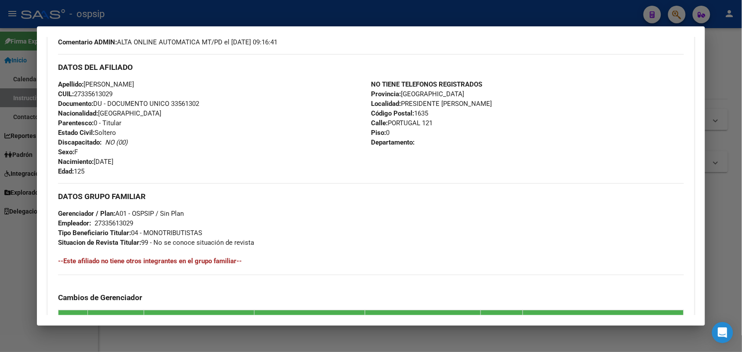
scroll to position [275, 0]
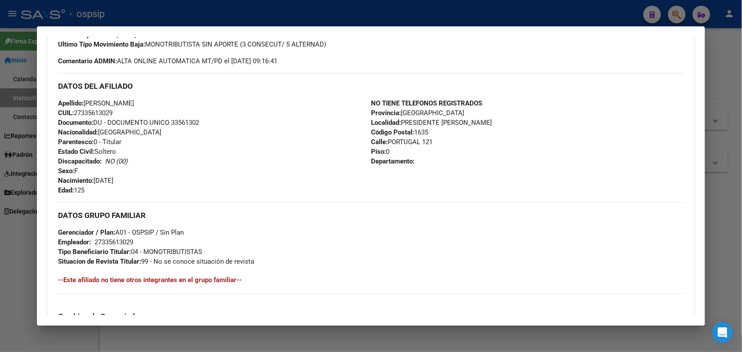
drag, startPoint x: 142, startPoint y: 183, endPoint x: 94, endPoint y: 189, distance: 48.8
click at [94, 189] on div "Apellido: [PERSON_NAME]: 27335613029 Documento: DU - DOCUMENTO UNICO 33561302 N…" at bounding box center [214, 146] width 313 height 97
click at [112, 192] on div "Apellido: [PERSON_NAME]: 27335613029 Documento: DU - DOCUMENTO UNICO 33561302 N…" at bounding box center [214, 146] width 313 height 97
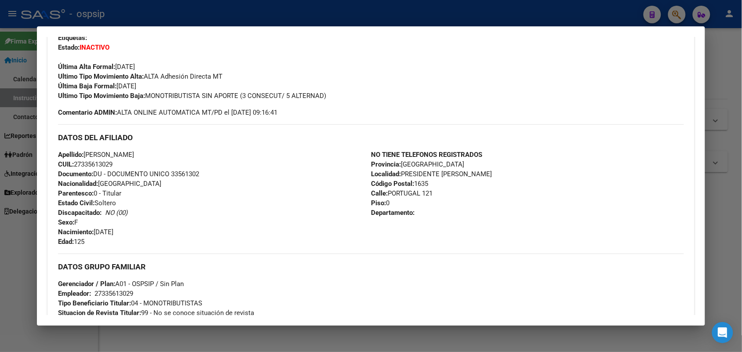
scroll to position [165, 0]
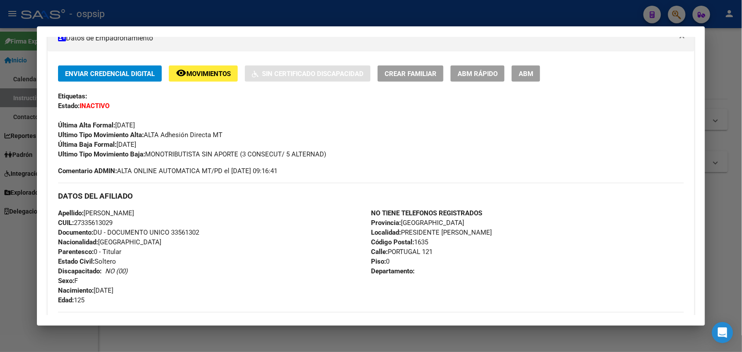
click at [0, 177] on div at bounding box center [371, 176] width 742 height 352
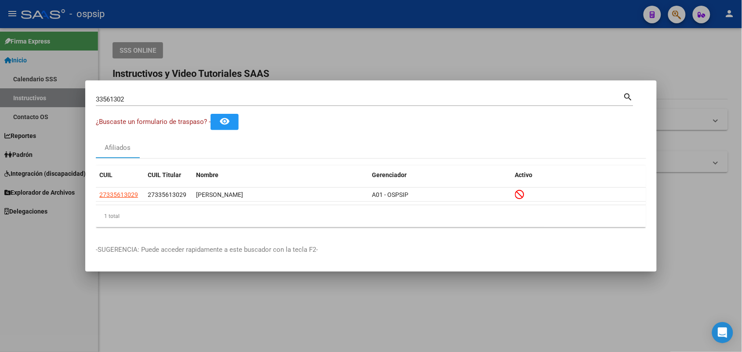
click at [0, 149] on div at bounding box center [371, 176] width 742 height 352
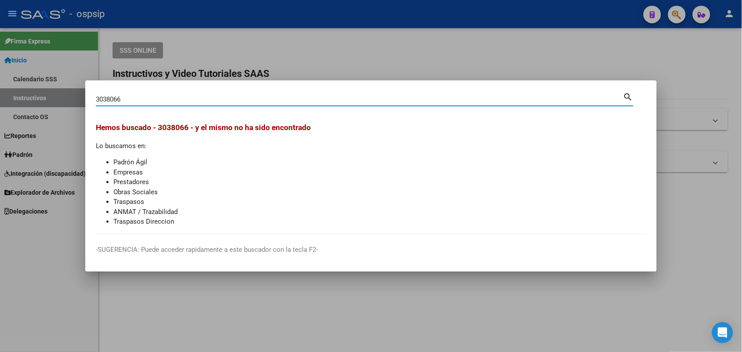
click at [104, 99] on input "3038066" at bounding box center [359, 99] width 527 height 8
type input "30038066"
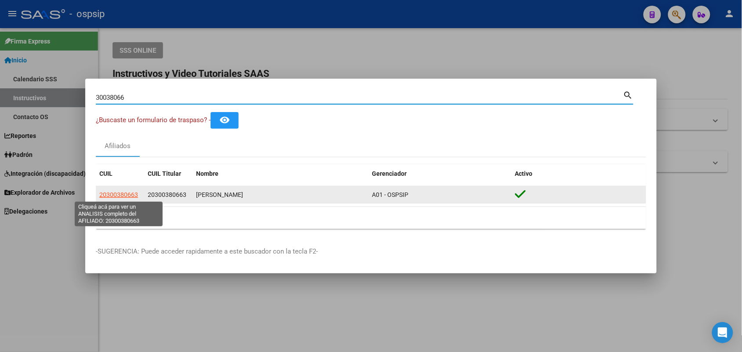
click at [119, 198] on span "20300380663" at bounding box center [118, 194] width 39 height 7
type textarea "20300380663"
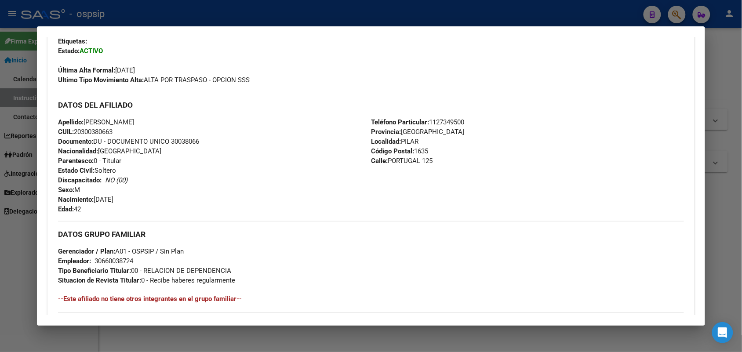
scroll to position [385, 0]
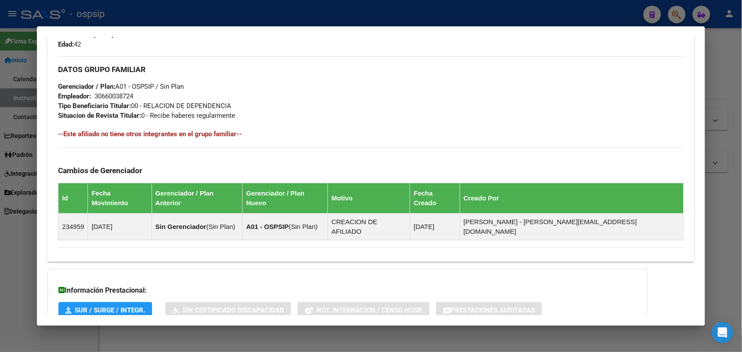
drag, startPoint x: 49, startPoint y: 220, endPoint x: 439, endPoint y: 225, distance: 390.3
click at [439, 225] on div "Enviar Credencial Digital remove_red_eye Movimientos Sin Certificado Discapacid…" at bounding box center [370, 50] width 646 height 409
click at [439, 234] on div "Enviar Credencial Digital remove_red_eye Movimientos Sin Certificado Discapacid…" at bounding box center [370, 50] width 646 height 409
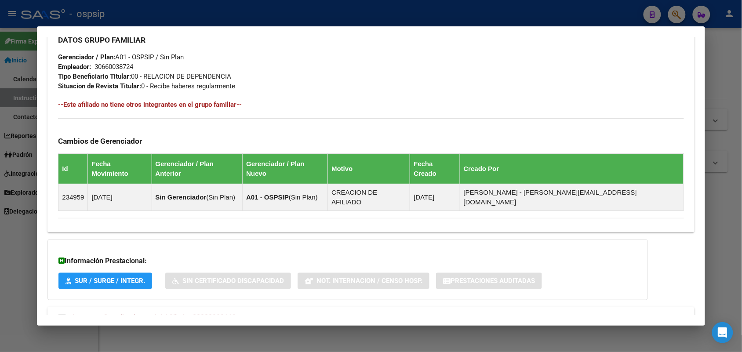
scroll to position [428, 0]
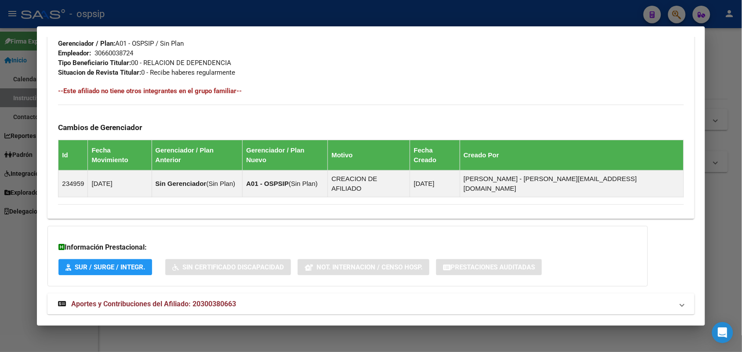
click at [160, 294] on mat-expansion-panel-header "Aportes y Contribuciones del Afiliado: 20300380663" at bounding box center [370, 304] width 646 height 21
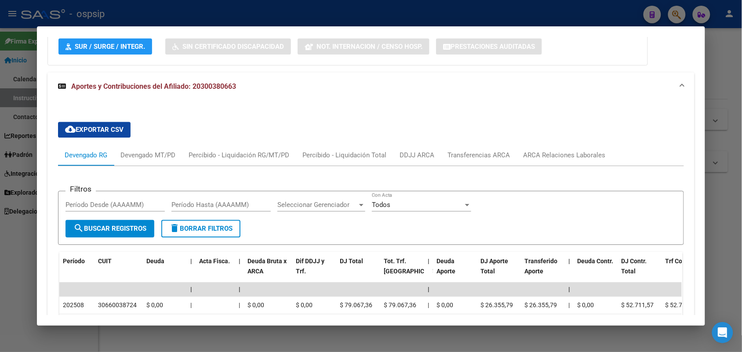
scroll to position [647, 0]
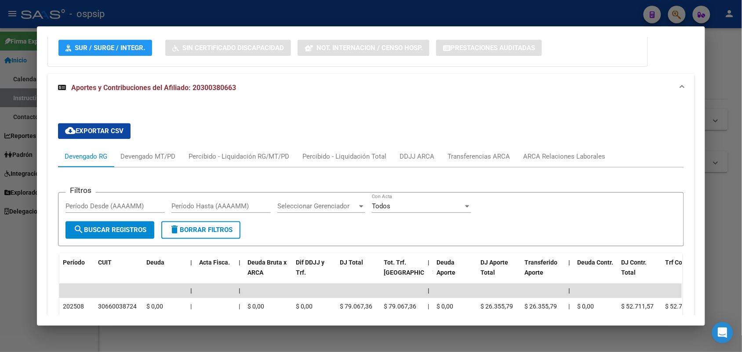
click at [0, 274] on div at bounding box center [371, 176] width 742 height 352
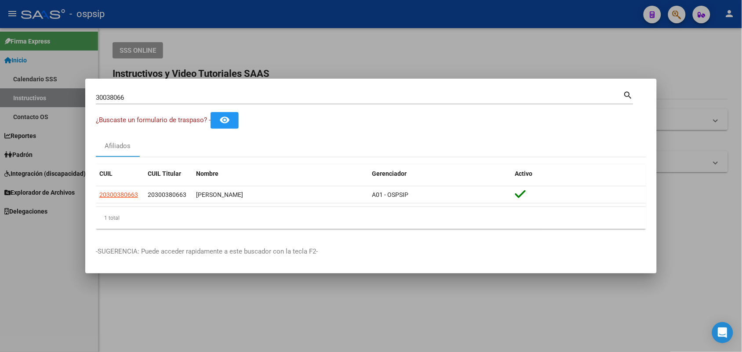
drag, startPoint x: 311, startPoint y: 142, endPoint x: 295, endPoint y: 163, distance: 26.7
click at [295, 163] on div "CUIL CUIL Titular Nombre Gerenciador Activo 20300380663 20300380663 [PERSON_NAM…" at bounding box center [371, 196] width 550 height 79
